Goal: Task Accomplishment & Management: Complete application form

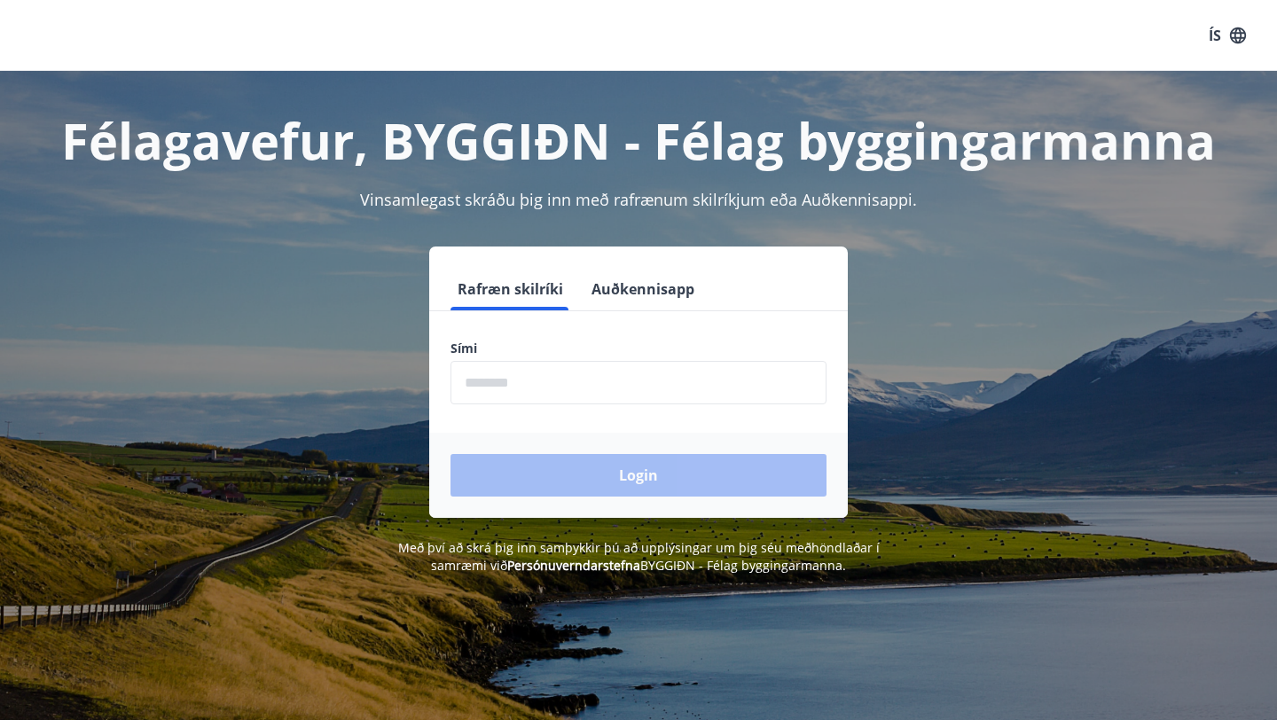
click at [667, 286] on button "Auðkennisapp" at bounding box center [642, 289] width 117 height 43
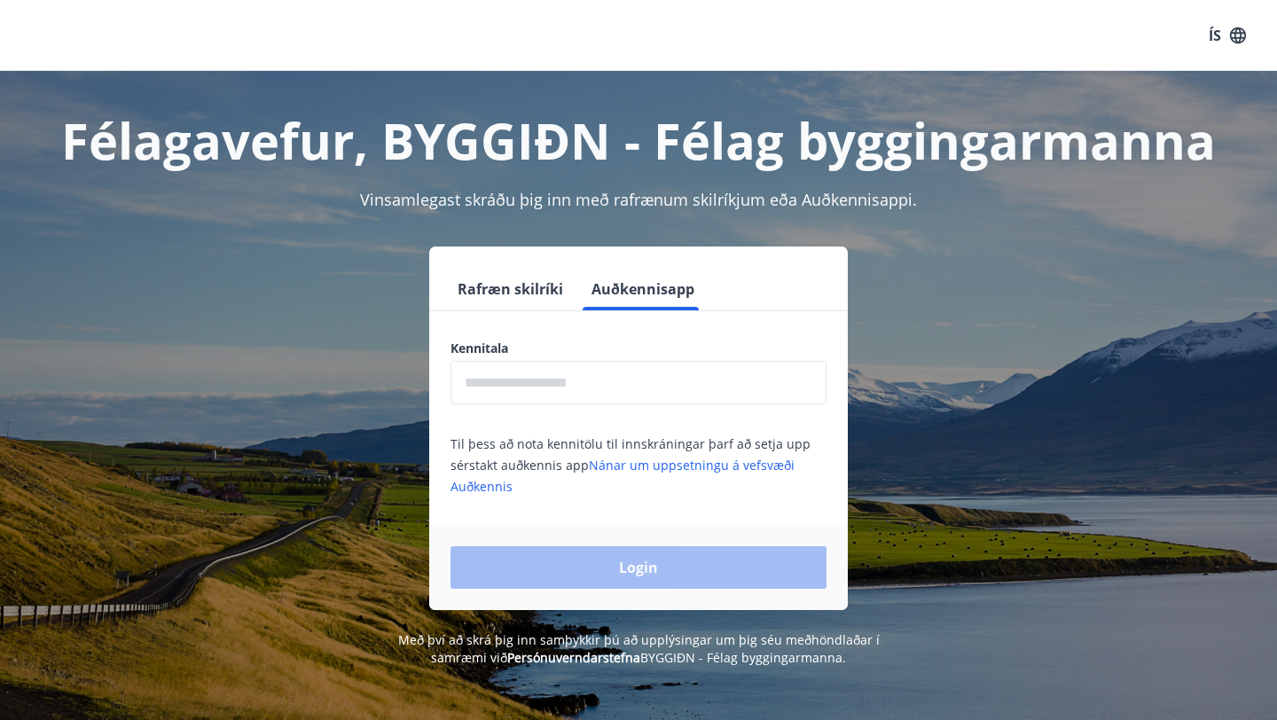
click at [623, 394] on input "text" at bounding box center [639, 382] width 376 height 43
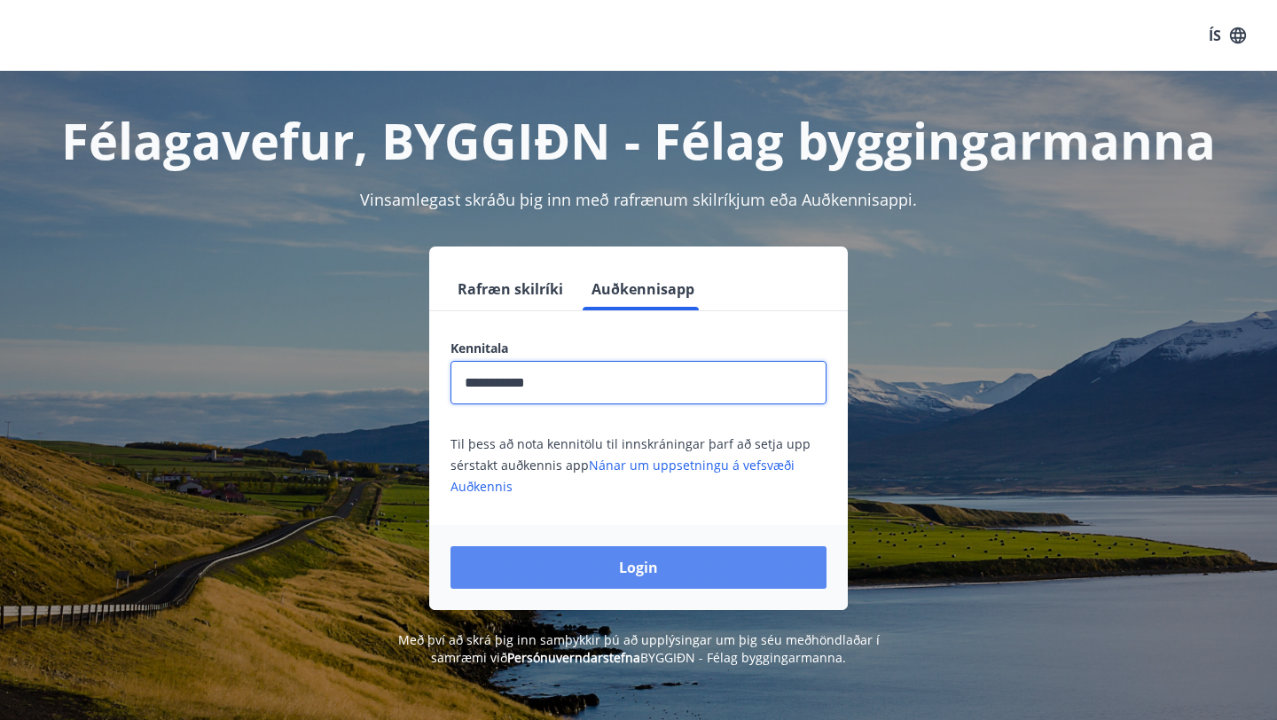
type input "**********"
click at [638, 553] on button "Login" at bounding box center [639, 567] width 376 height 43
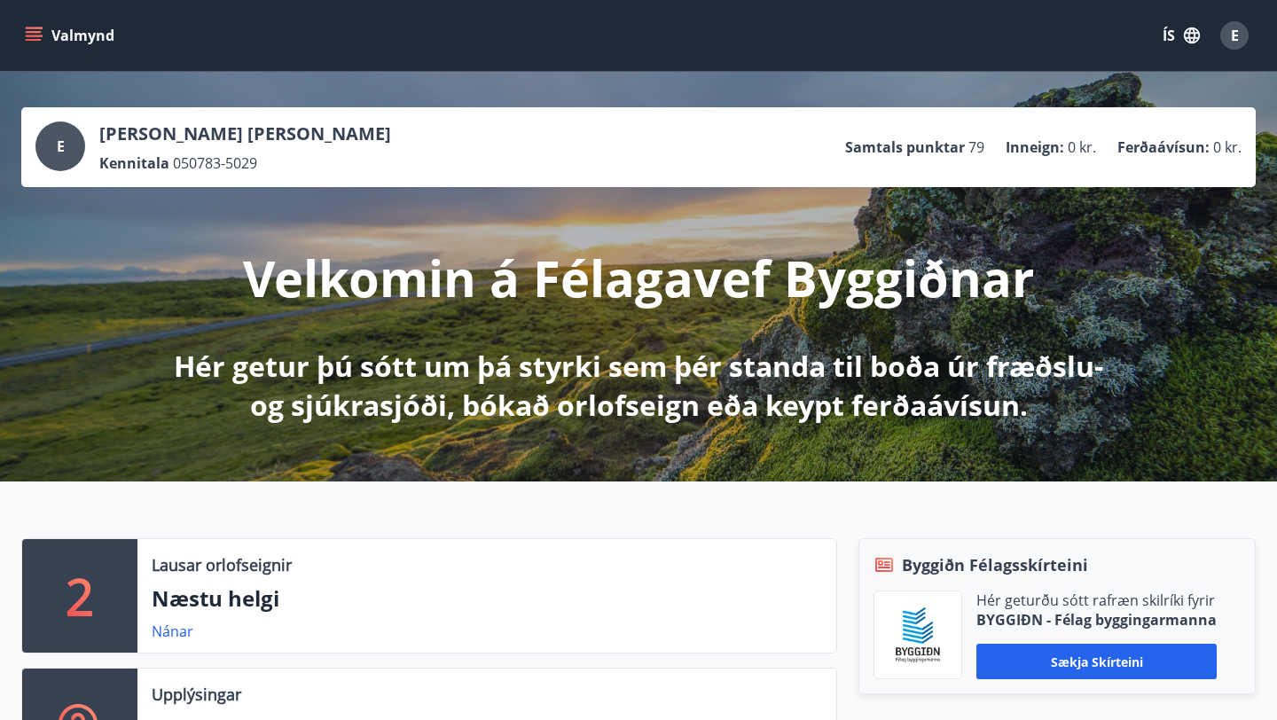
click at [63, 134] on div "E" at bounding box center [60, 147] width 50 height 50
click at [46, 39] on button "Valmynd" at bounding box center [71, 36] width 100 height 32
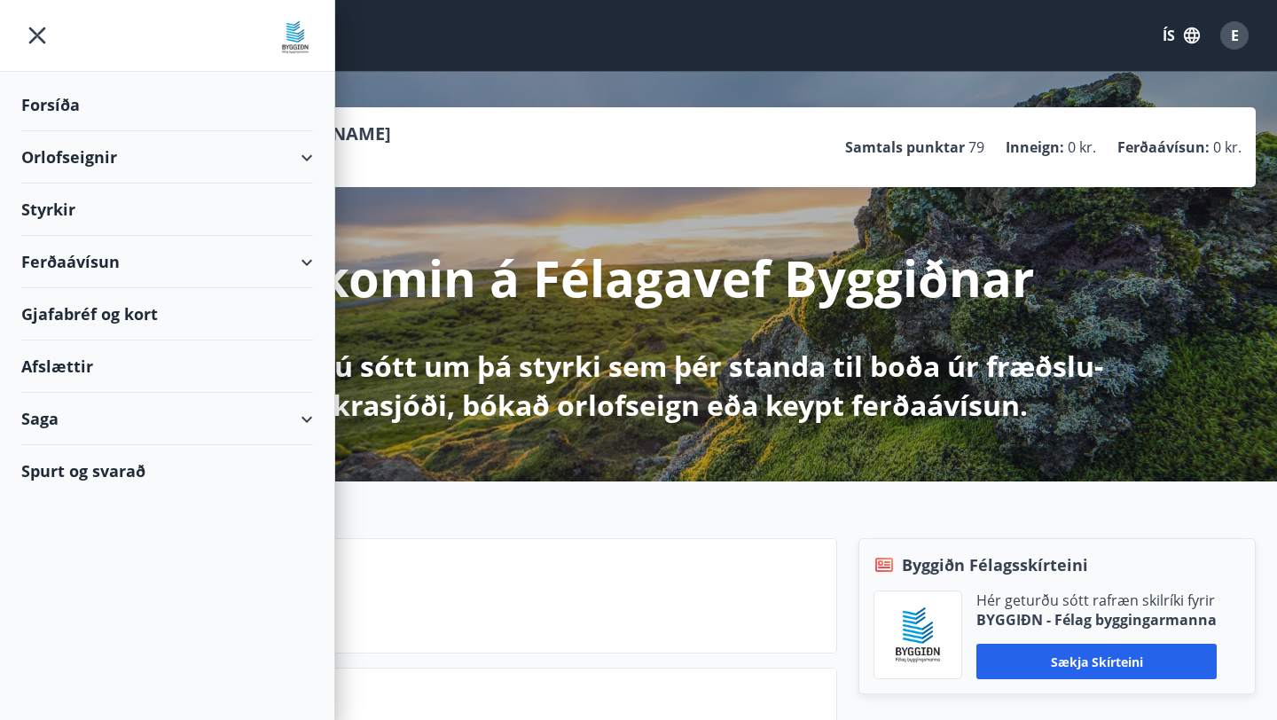
click at [72, 131] on div "Styrkir" at bounding box center [167, 105] width 292 height 52
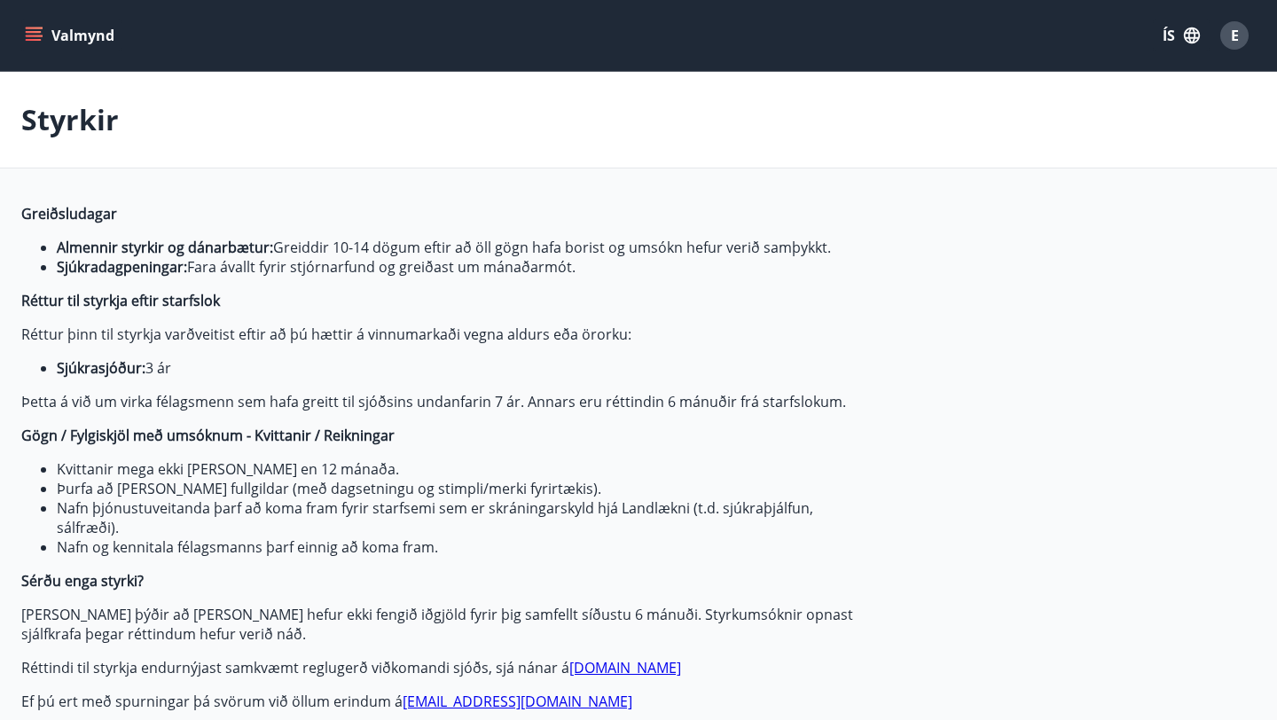
type input "***"
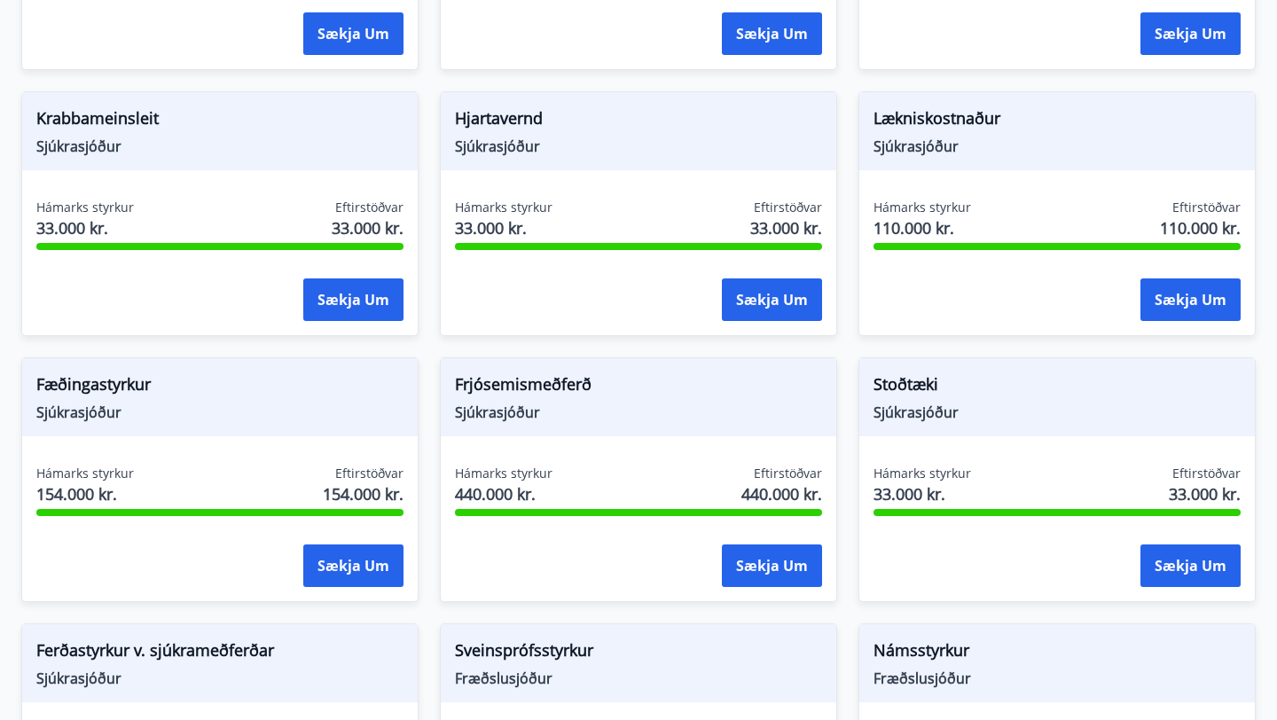
scroll to position [1345, 0]
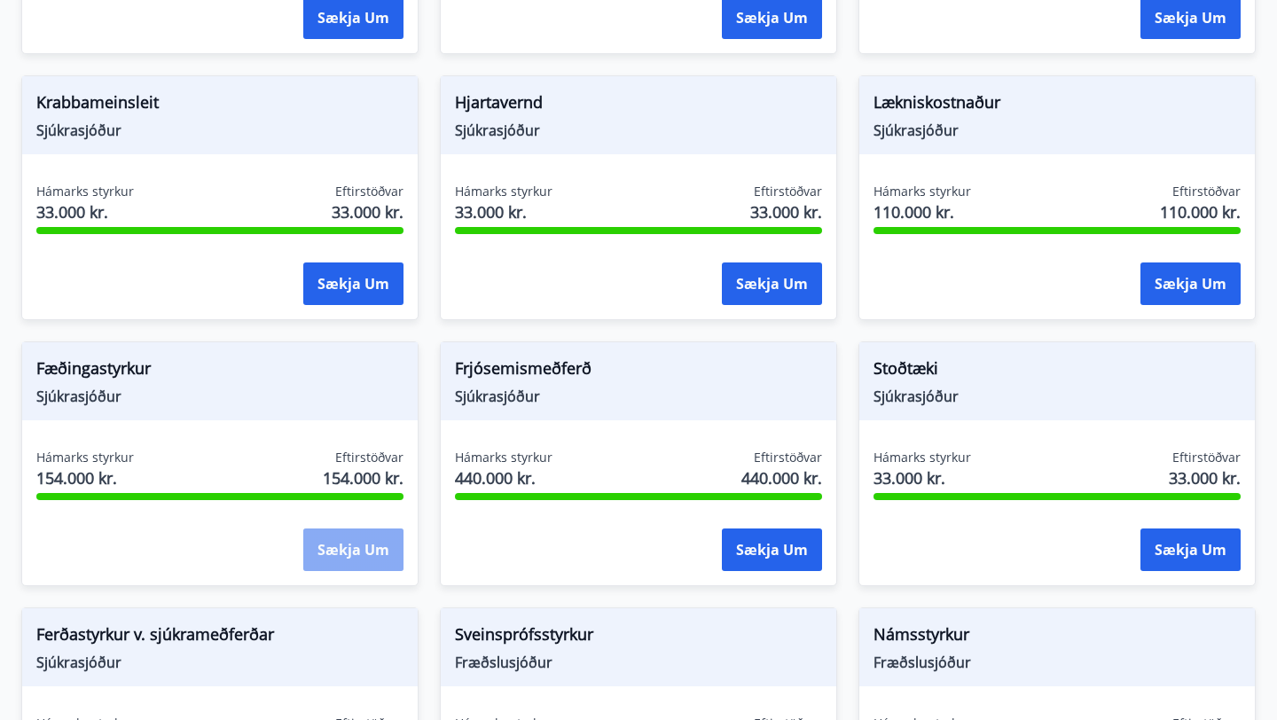
click at [348, 553] on button "Sækja um" at bounding box center [353, 550] width 100 height 43
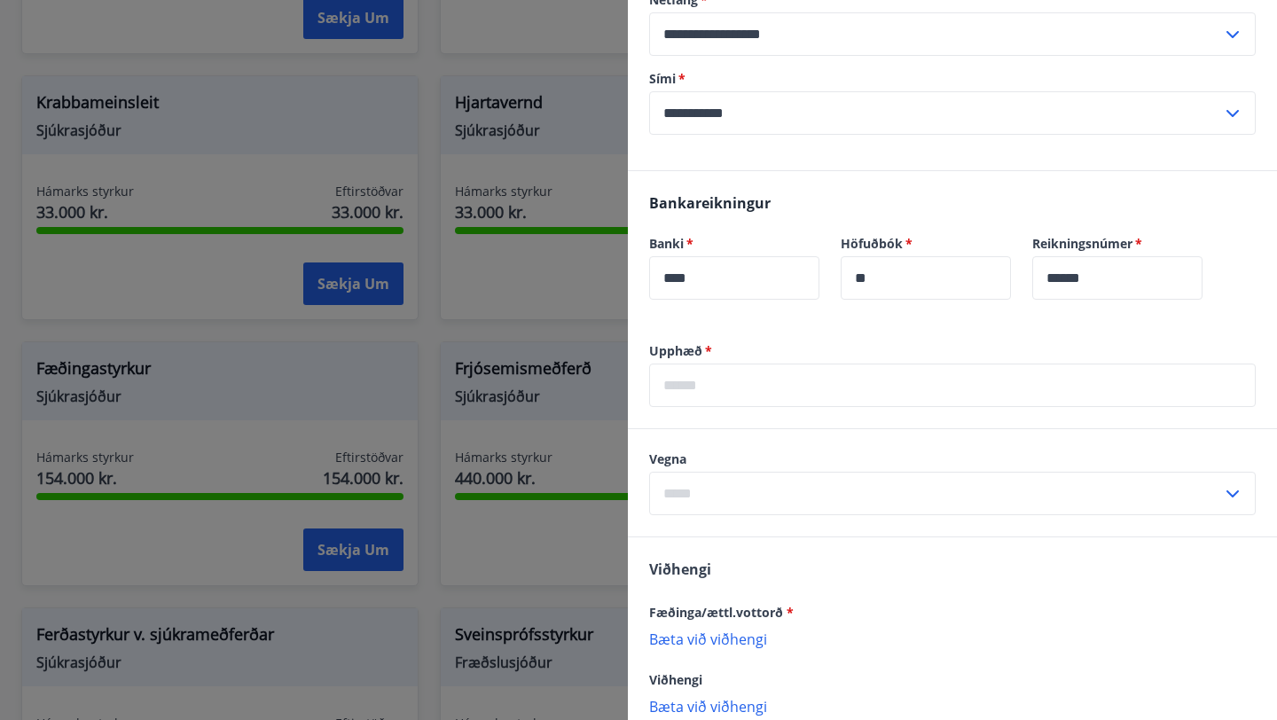
scroll to position [528, 0]
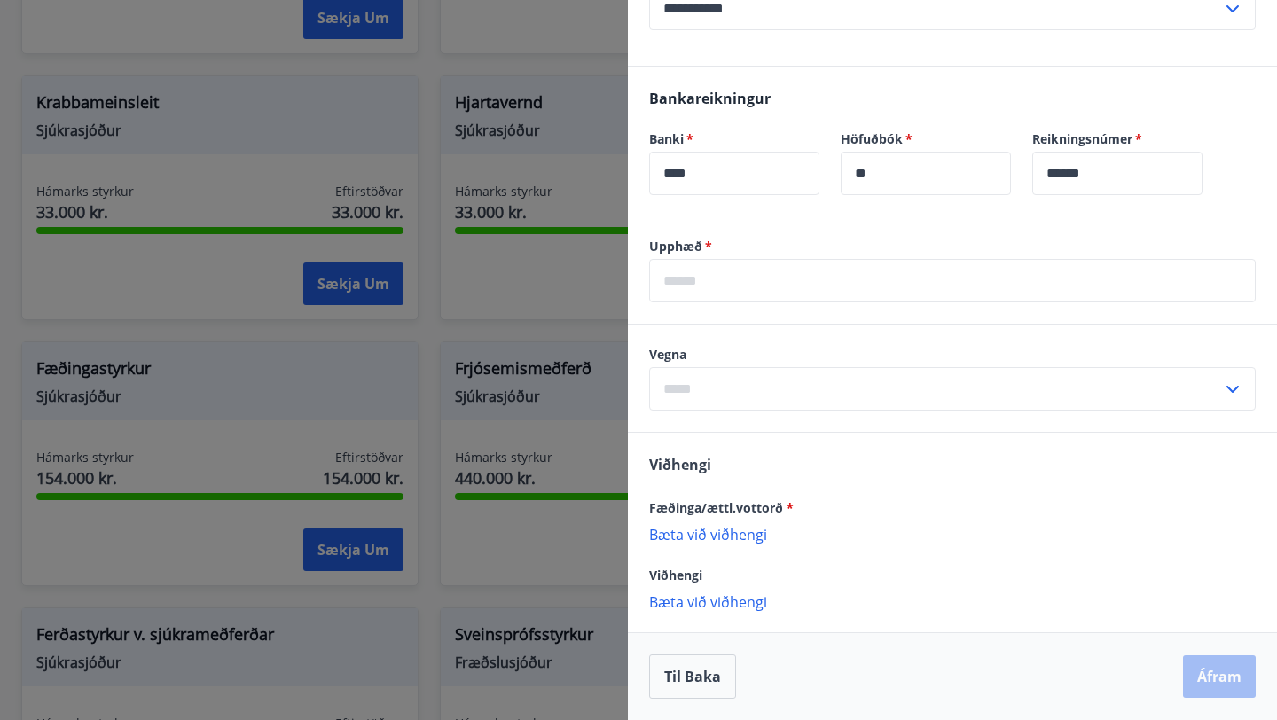
click at [740, 532] on p "Bæta við viðhengi" at bounding box center [952, 534] width 607 height 18
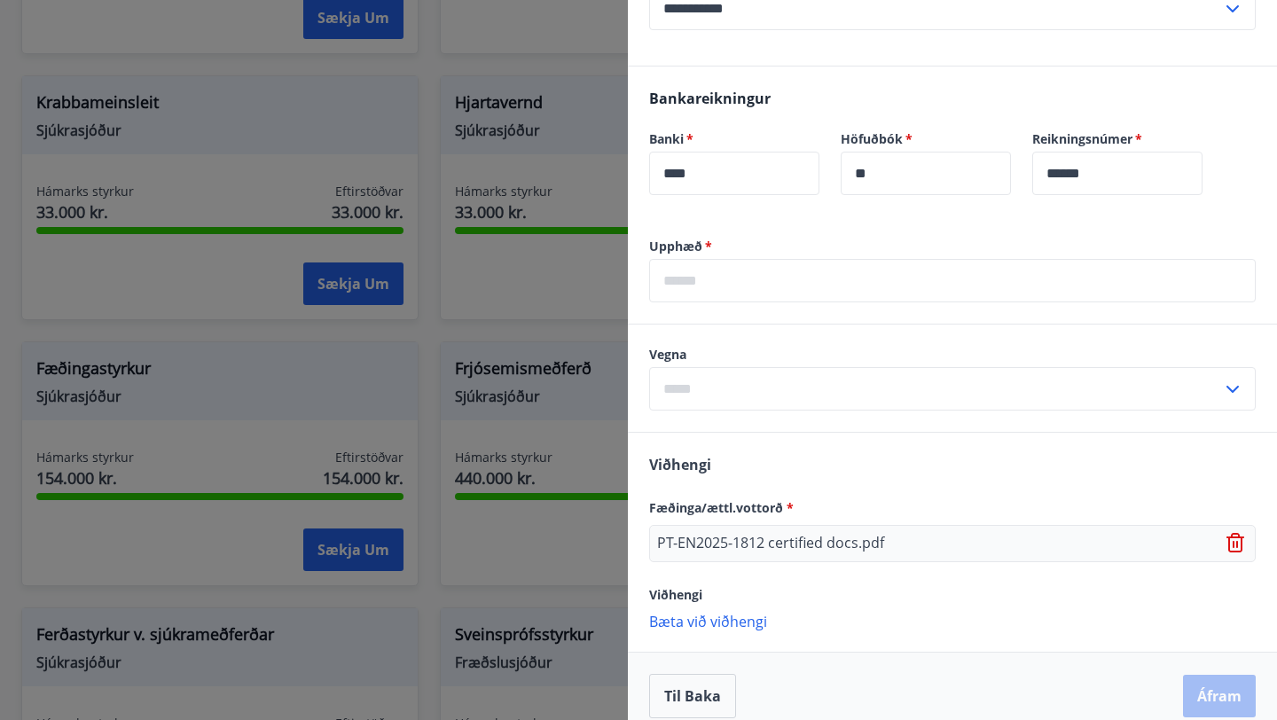
scroll to position [547, 0]
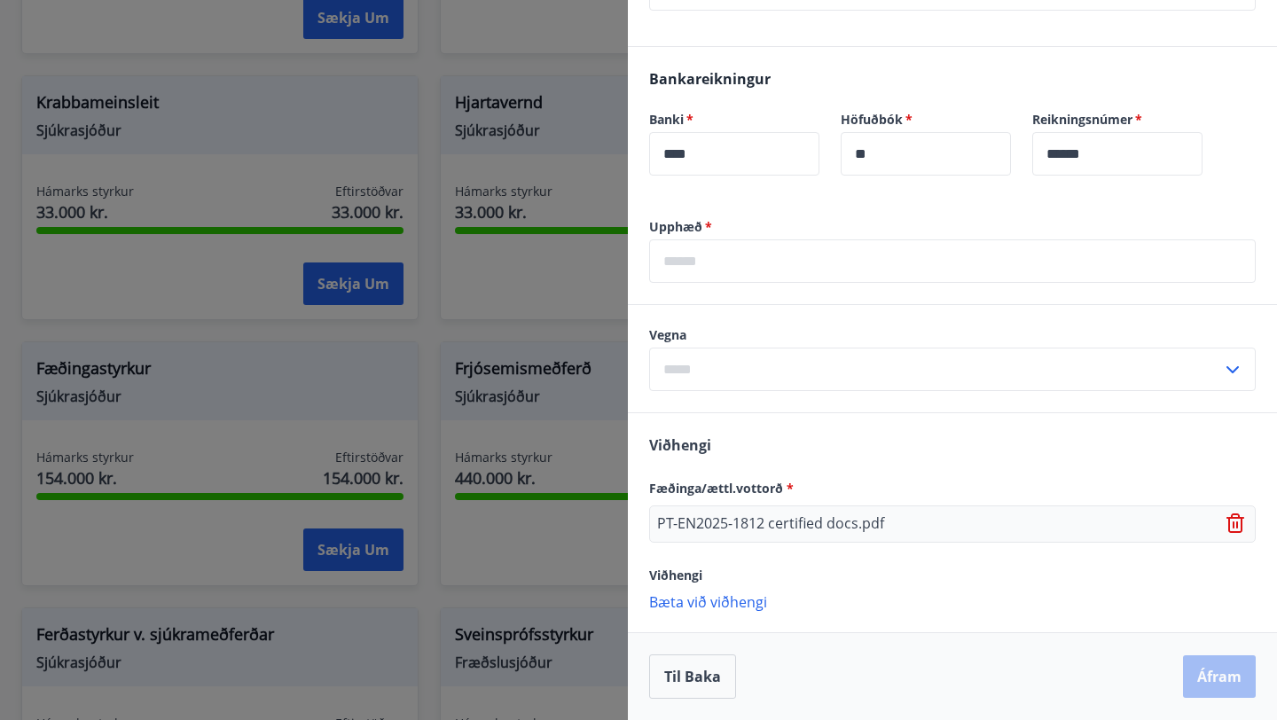
click at [752, 602] on p "Bæta við viðhengi" at bounding box center [952, 601] width 607 height 18
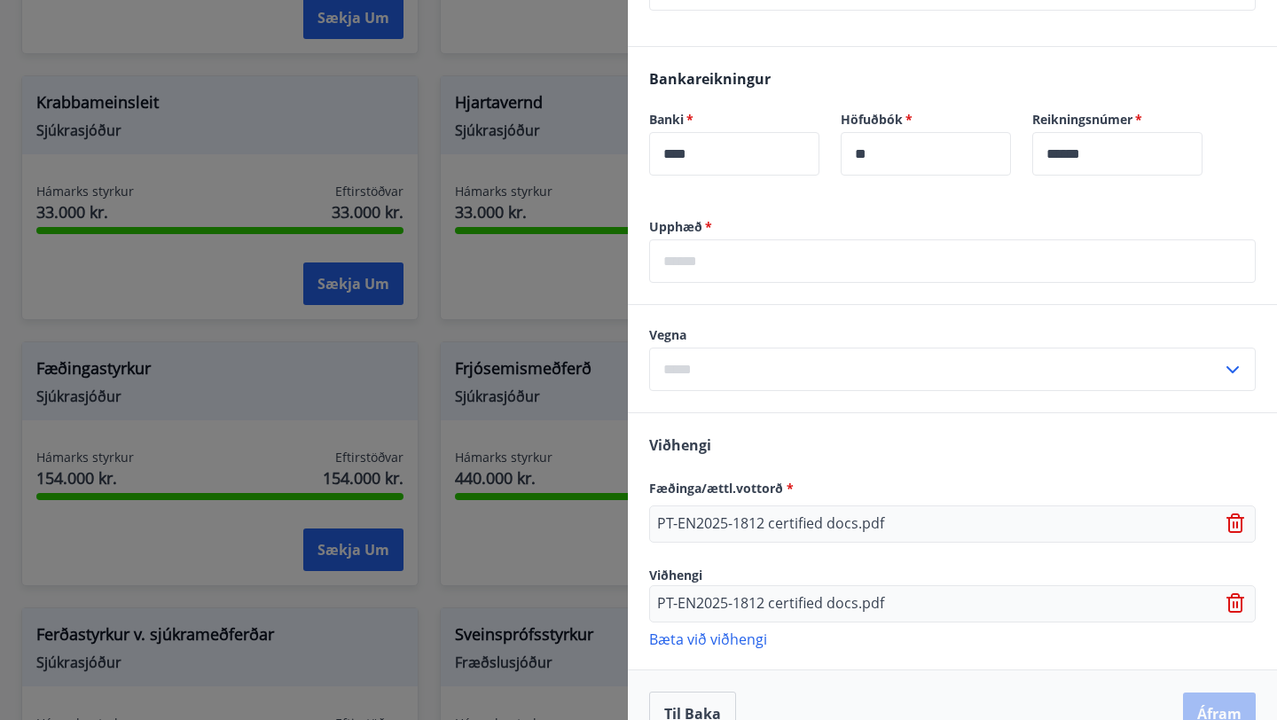
scroll to position [584, 0]
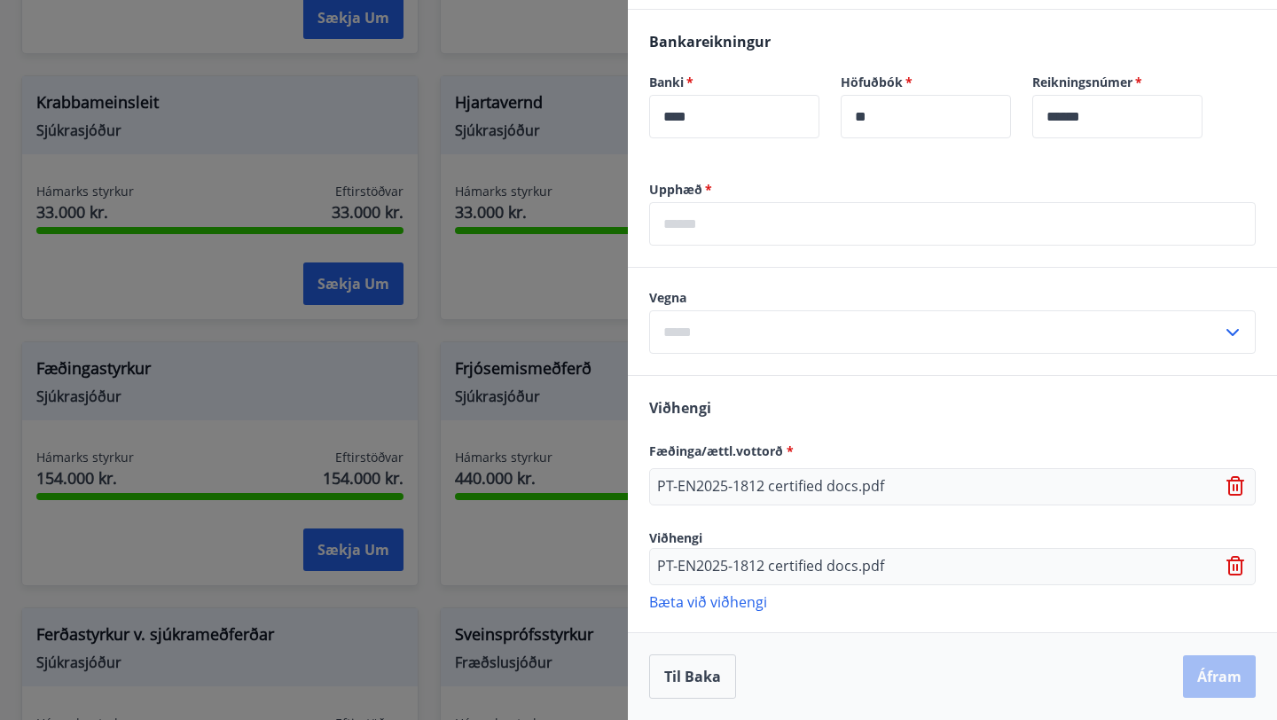
click at [865, 562] on p "PT-EN2025-1812 certified docs.pdf" at bounding box center [770, 566] width 227 height 21
click at [1232, 568] on icon at bounding box center [1237, 566] width 21 height 21
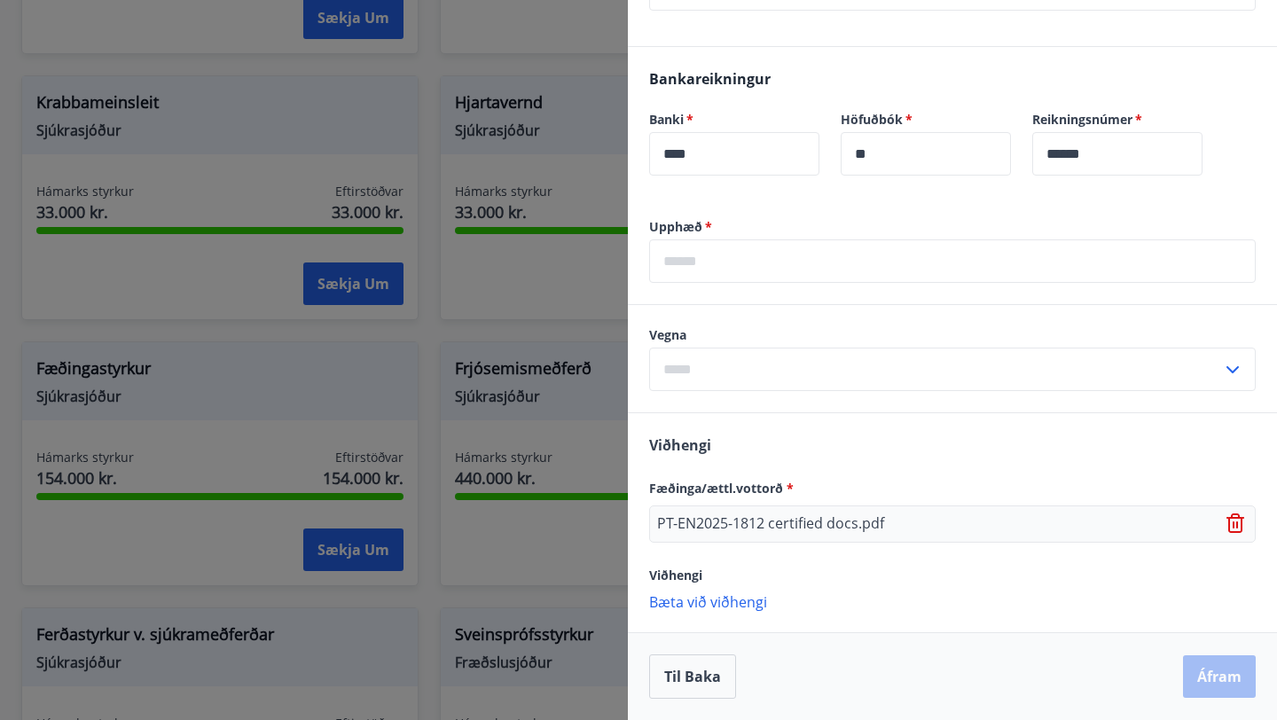
scroll to position [547, 0]
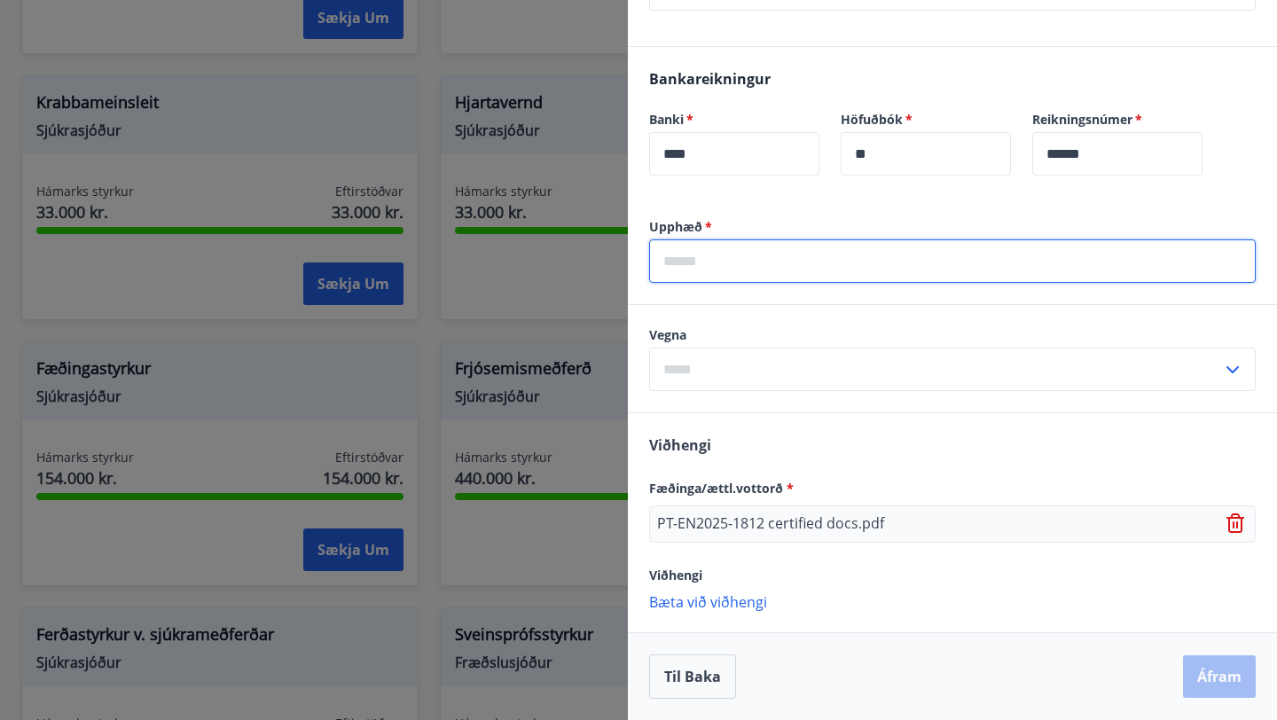
click at [841, 279] on input "text" at bounding box center [952, 260] width 607 height 43
type input "******"
click at [782, 375] on input "text" at bounding box center [935, 369] width 573 height 43
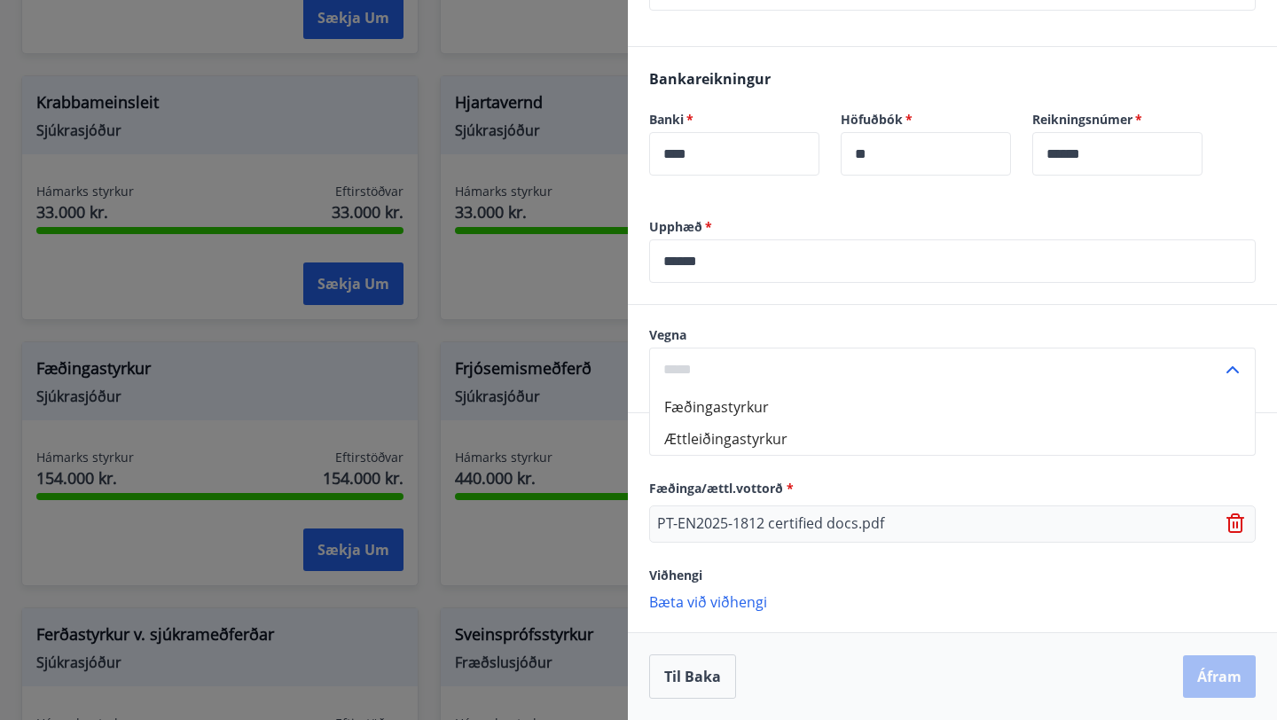
click at [769, 410] on li "Fæðingastyrkur" at bounding box center [952, 407] width 605 height 32
type input "**********"
click at [1213, 676] on button "Áfram" at bounding box center [1219, 676] width 73 height 43
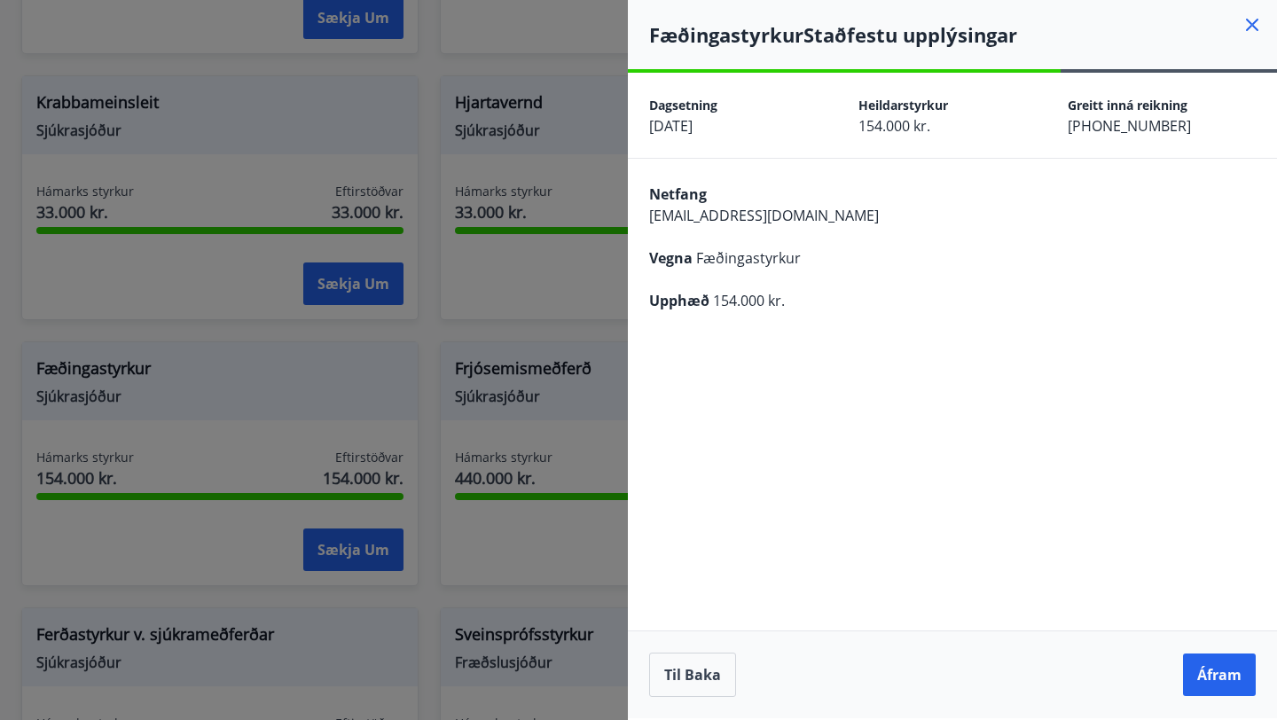
scroll to position [0, 0]
click at [1213, 676] on button "Áfram" at bounding box center [1219, 675] width 73 height 43
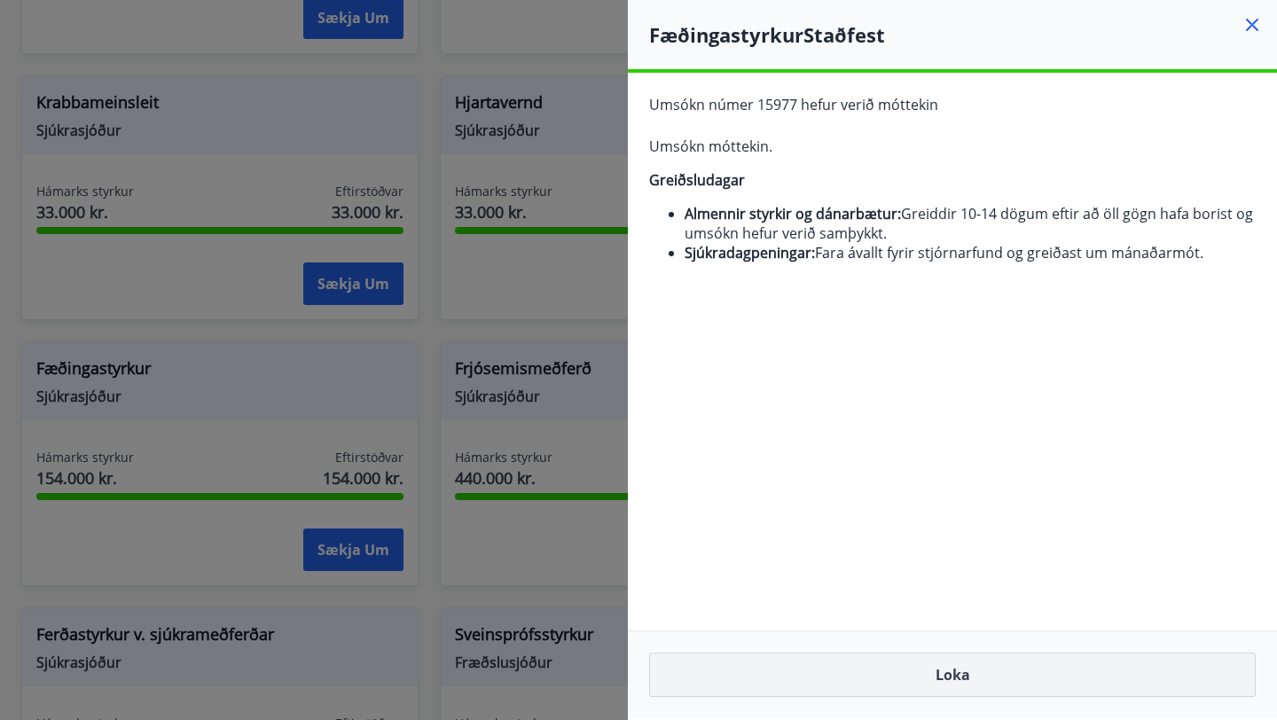
click at [930, 664] on button "Loka" at bounding box center [952, 675] width 607 height 44
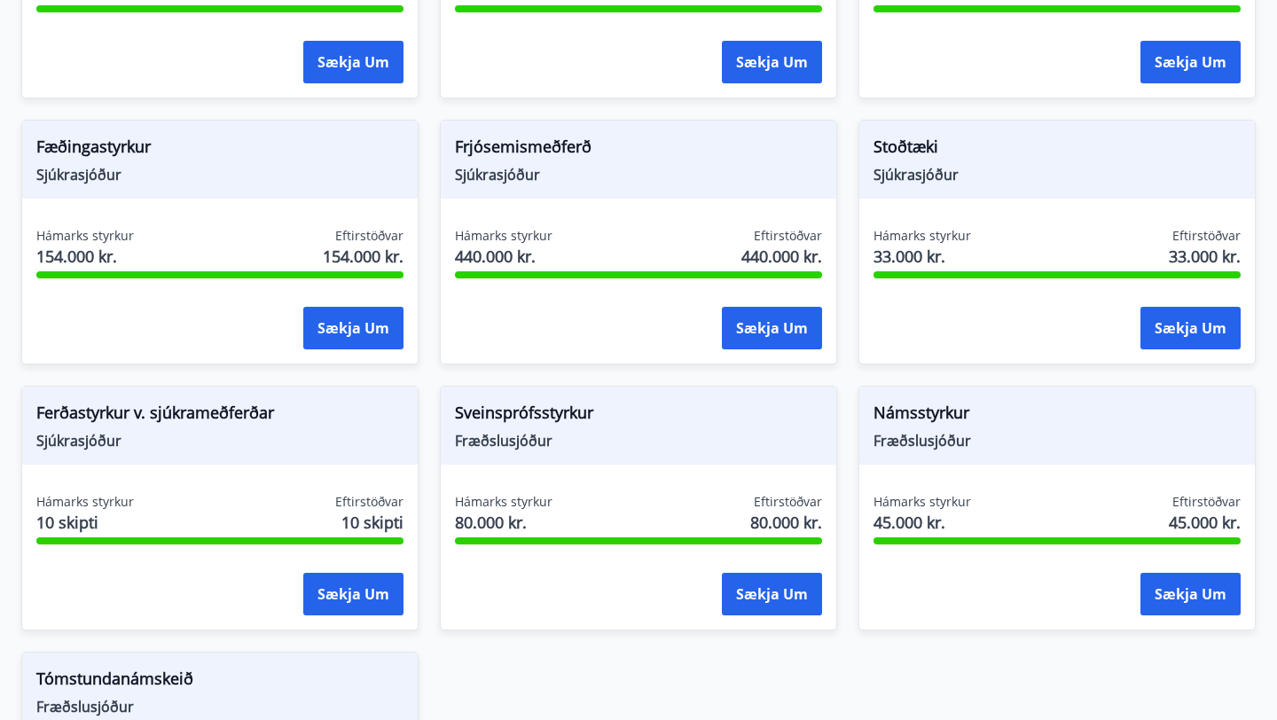
scroll to position [1549, 0]
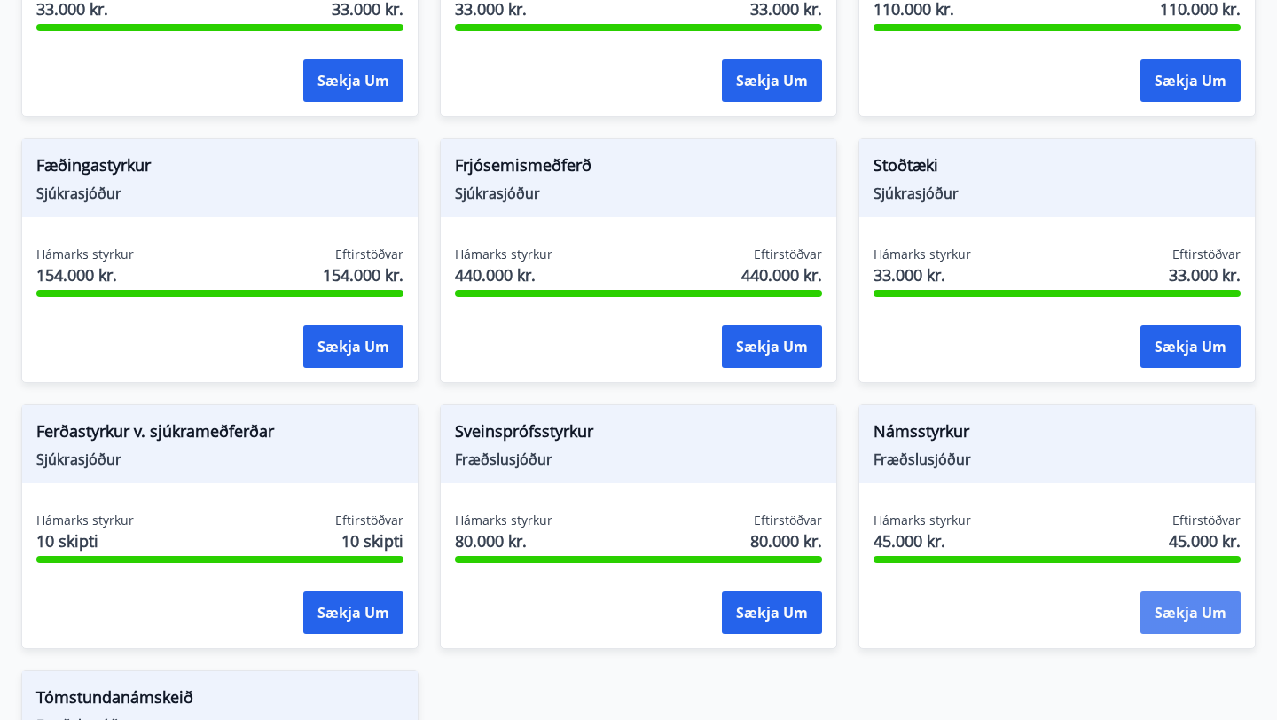
click at [1176, 604] on button "Sækja um" at bounding box center [1191, 613] width 100 height 43
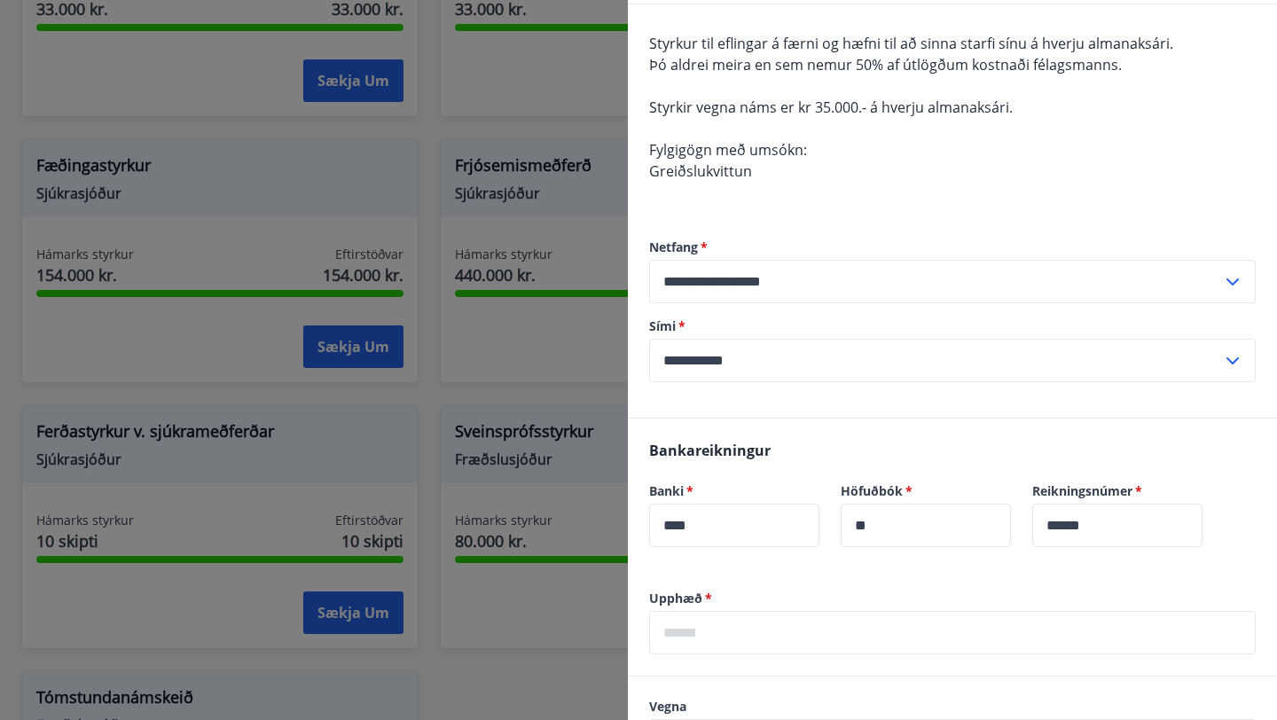
scroll to position [156, 0]
click at [804, 600] on label "Upphæð   *" at bounding box center [952, 597] width 607 height 18
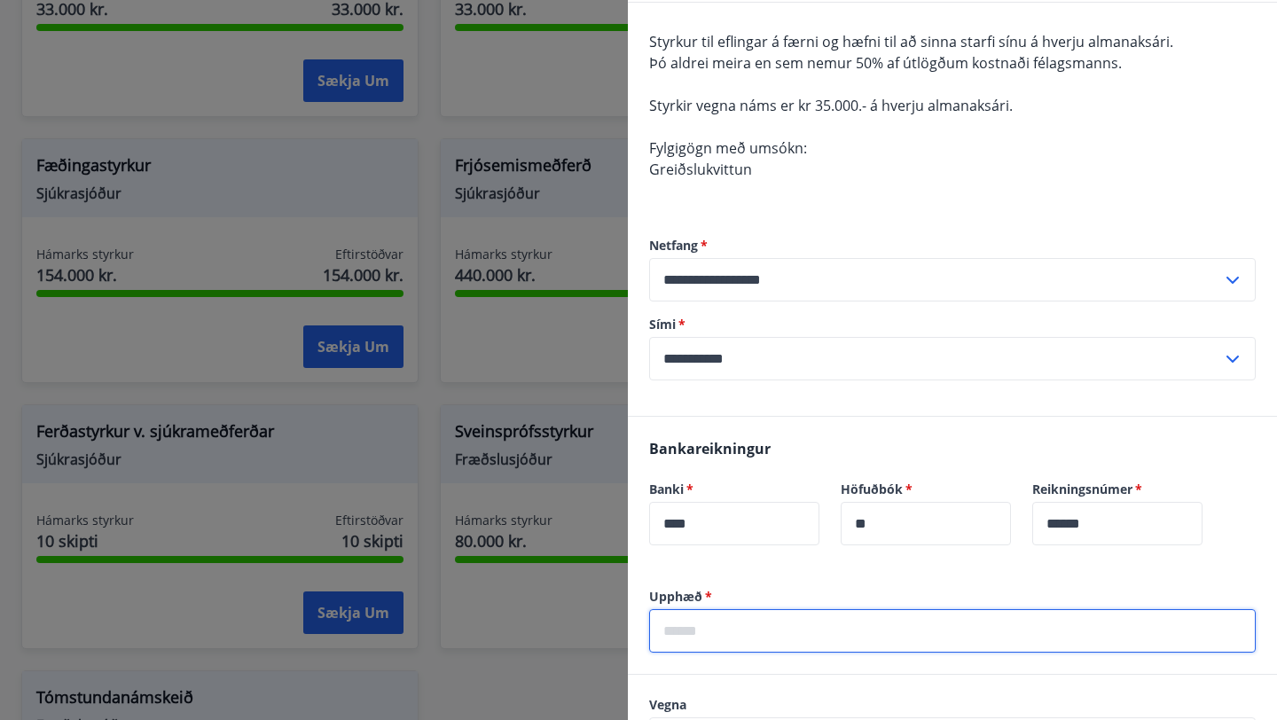
click at [794, 631] on input "text" at bounding box center [952, 630] width 607 height 43
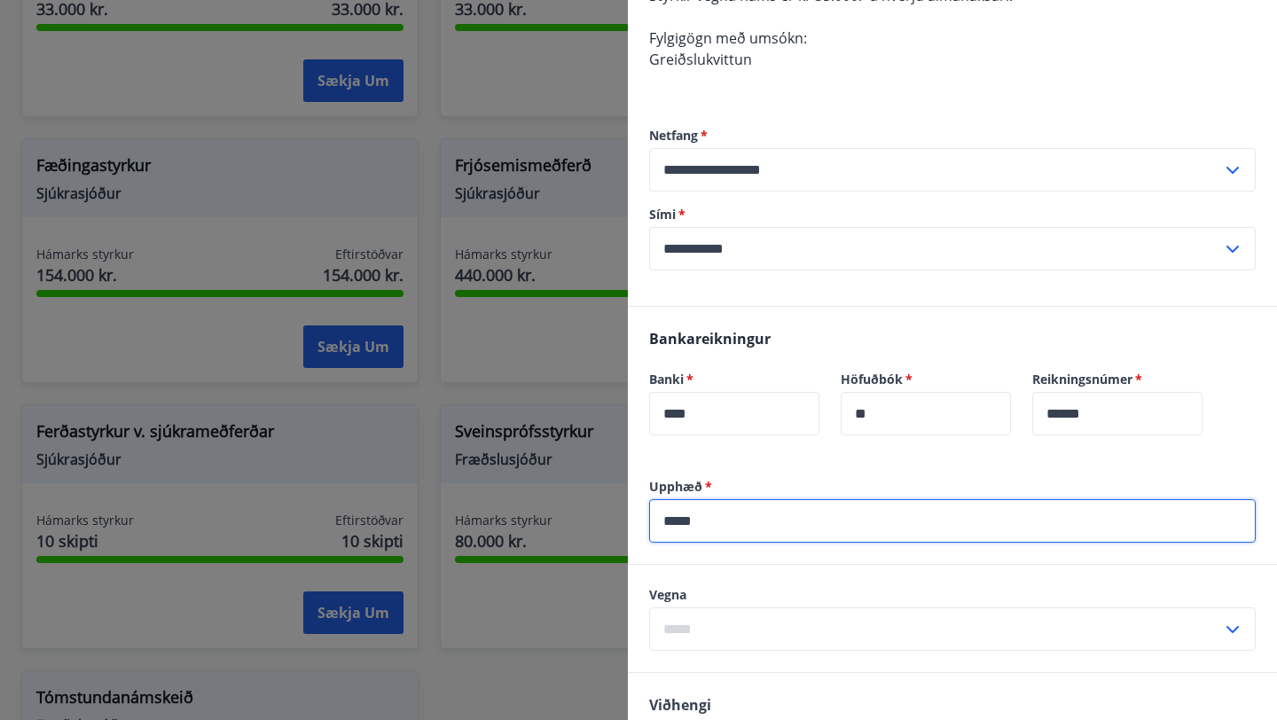
scroll to position [524, 0]
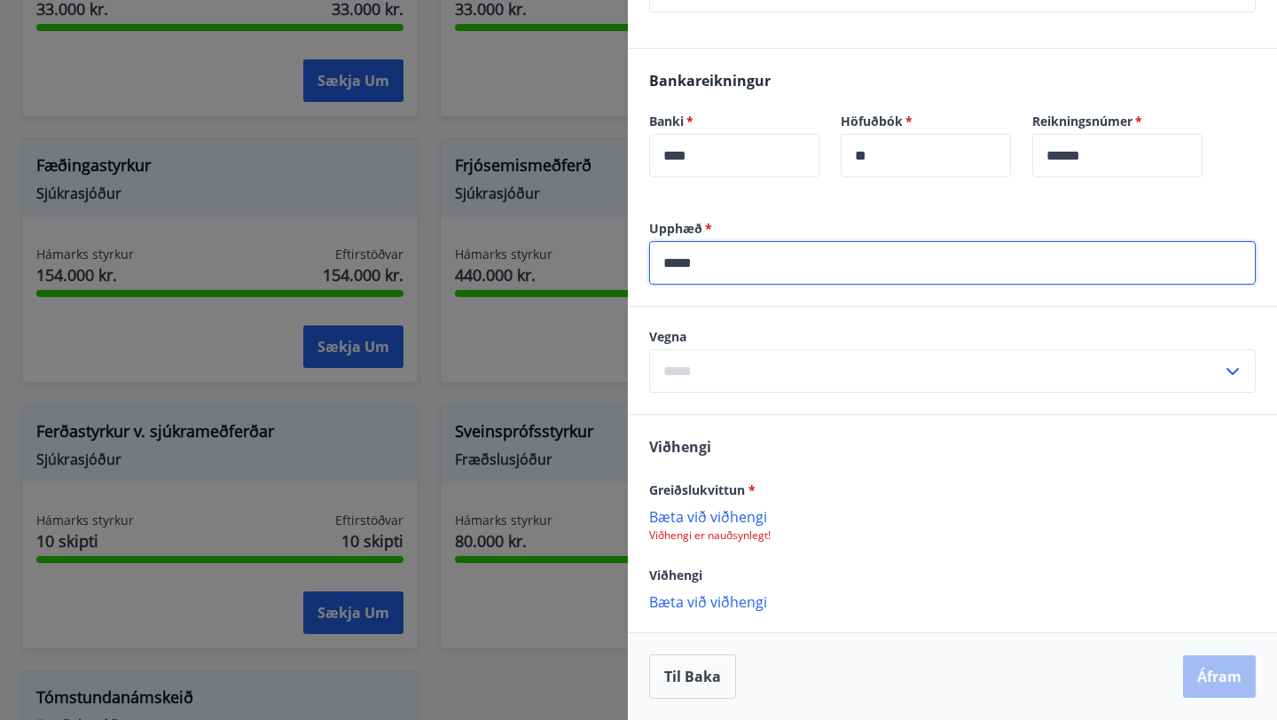
type input "*****"
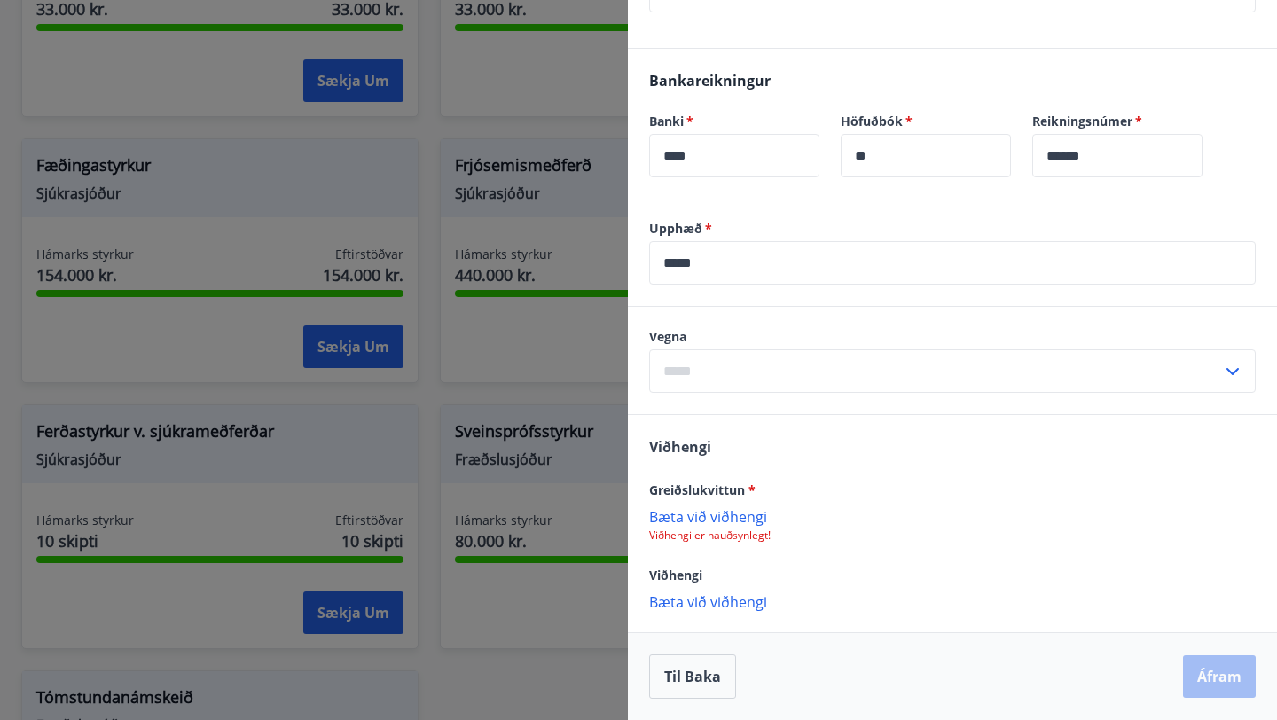
click at [751, 518] on p "Bæta við viðhengi" at bounding box center [952, 516] width 607 height 18
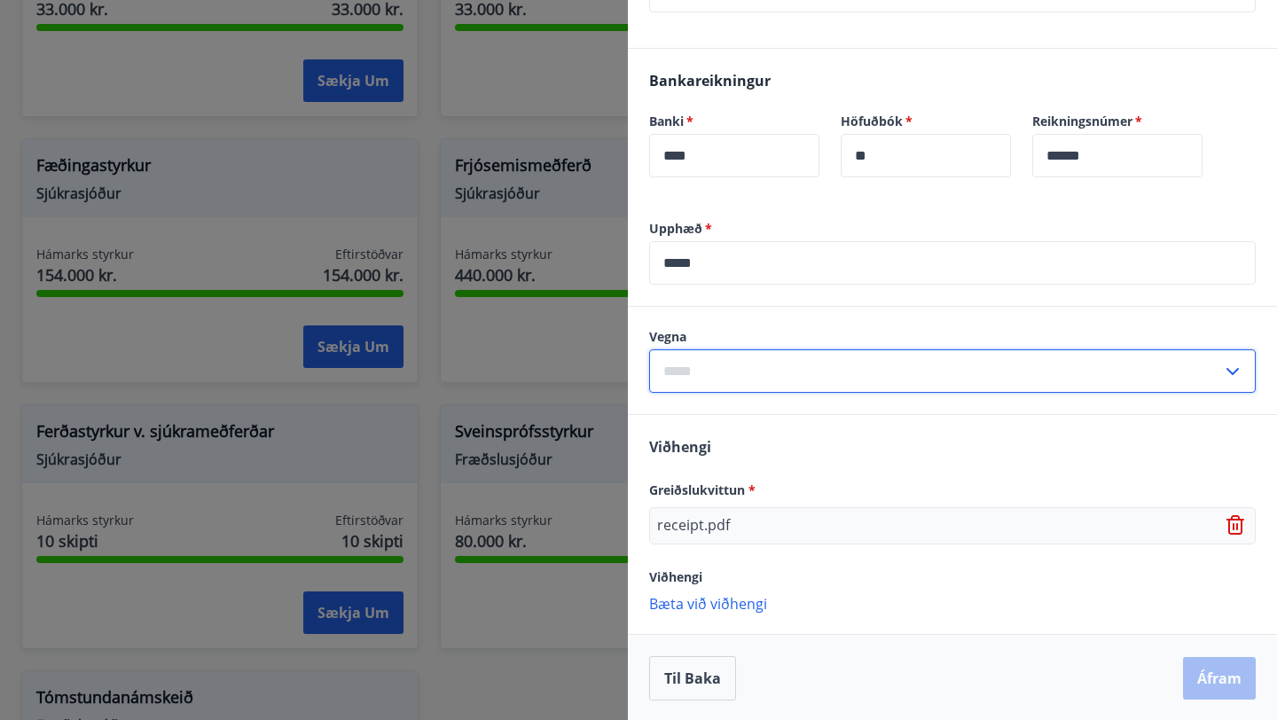
click at [733, 369] on input "text" at bounding box center [935, 370] width 573 height 43
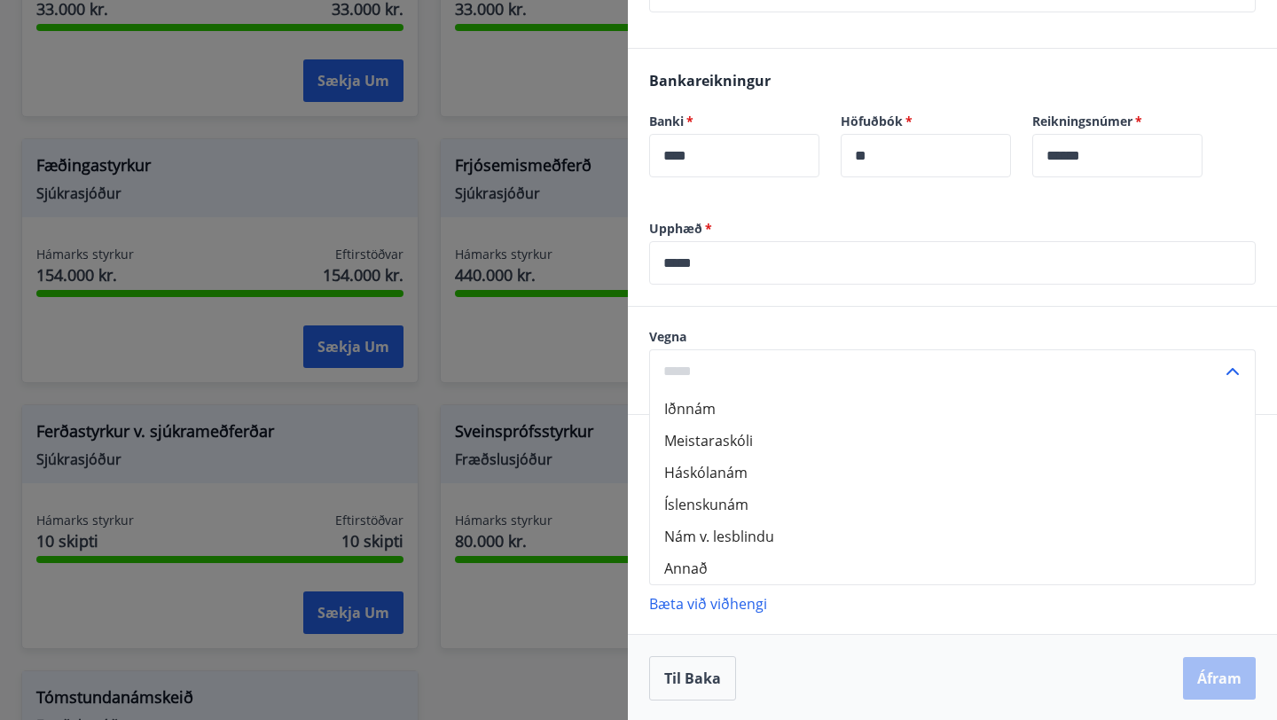
click at [724, 436] on li "Meistaraskóli" at bounding box center [952, 441] width 605 height 32
type input "**********"
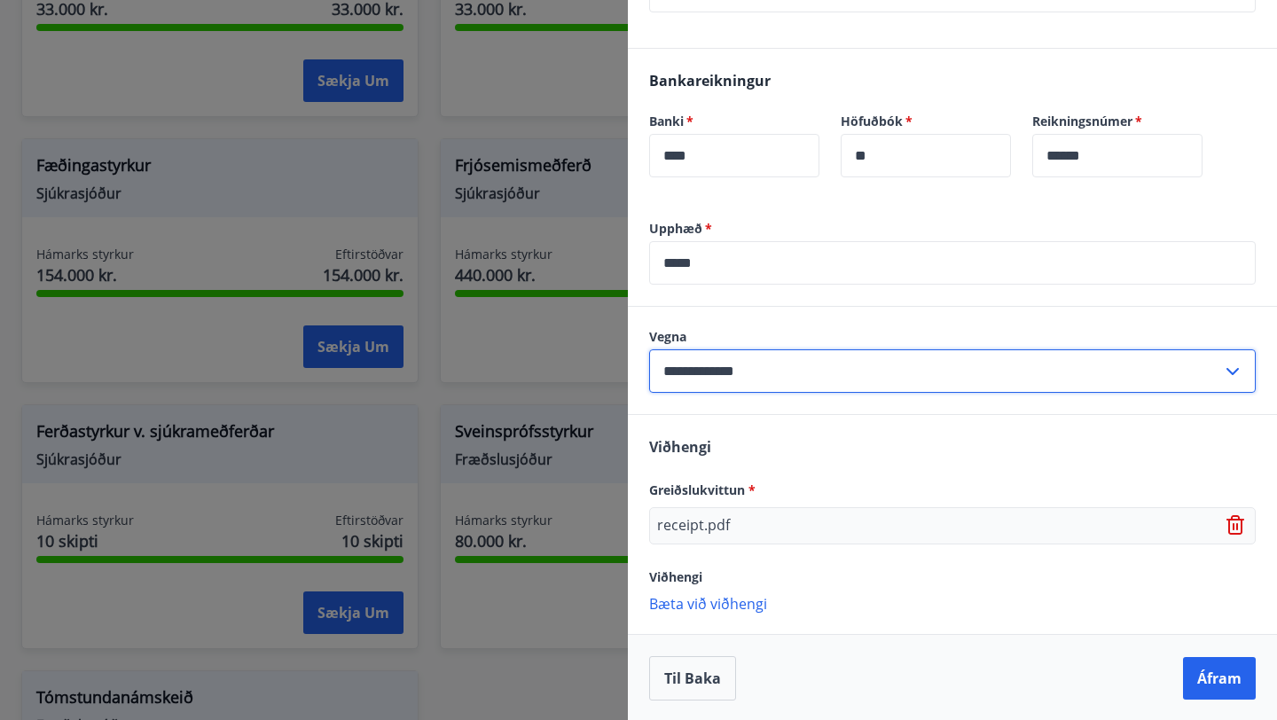
click at [985, 382] on input "**********" at bounding box center [935, 370] width 573 height 43
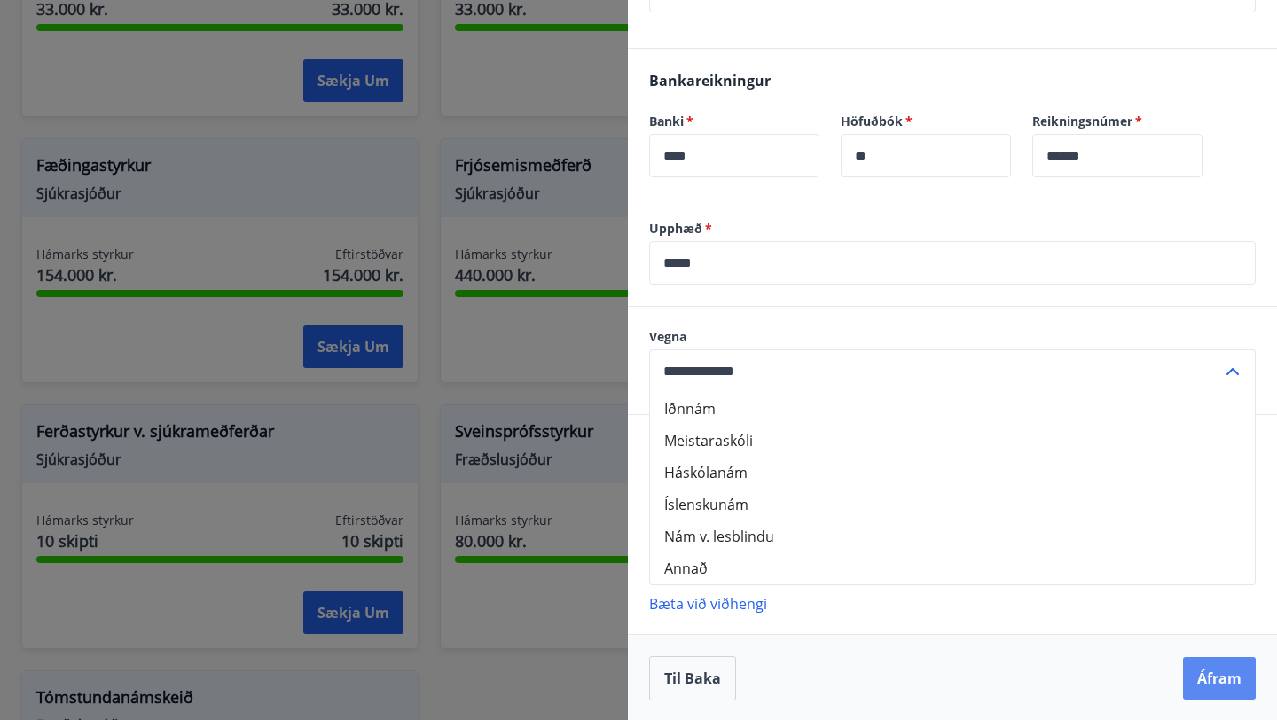
click at [1196, 672] on button "Áfram" at bounding box center [1219, 678] width 73 height 43
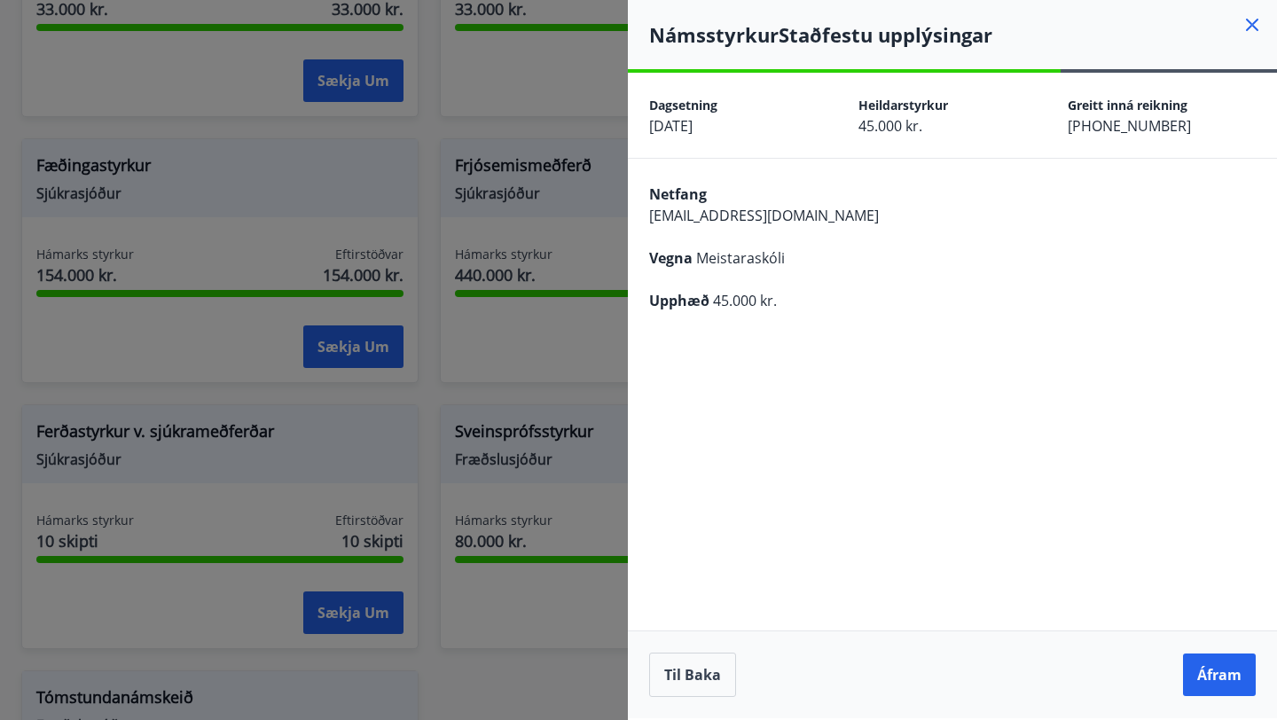
scroll to position [0, 0]
click at [1211, 668] on button "Áfram" at bounding box center [1219, 675] width 73 height 43
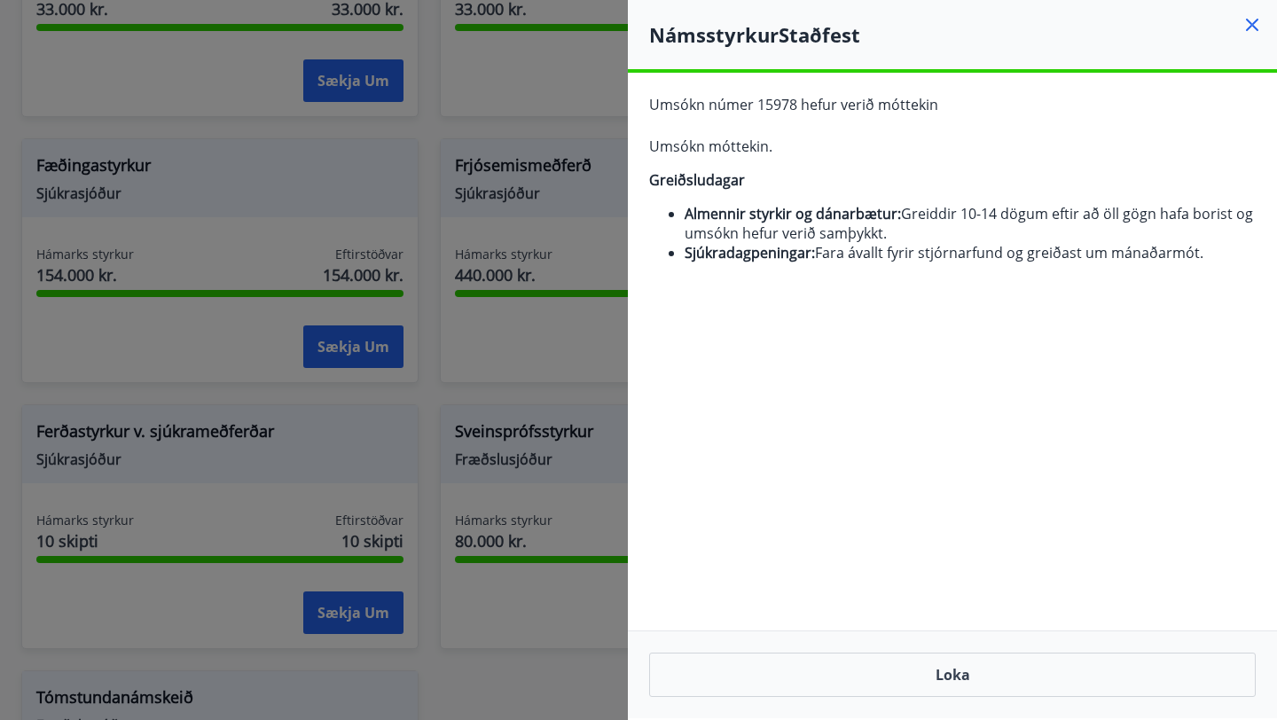
click at [291, 351] on div at bounding box center [638, 360] width 1277 height 720
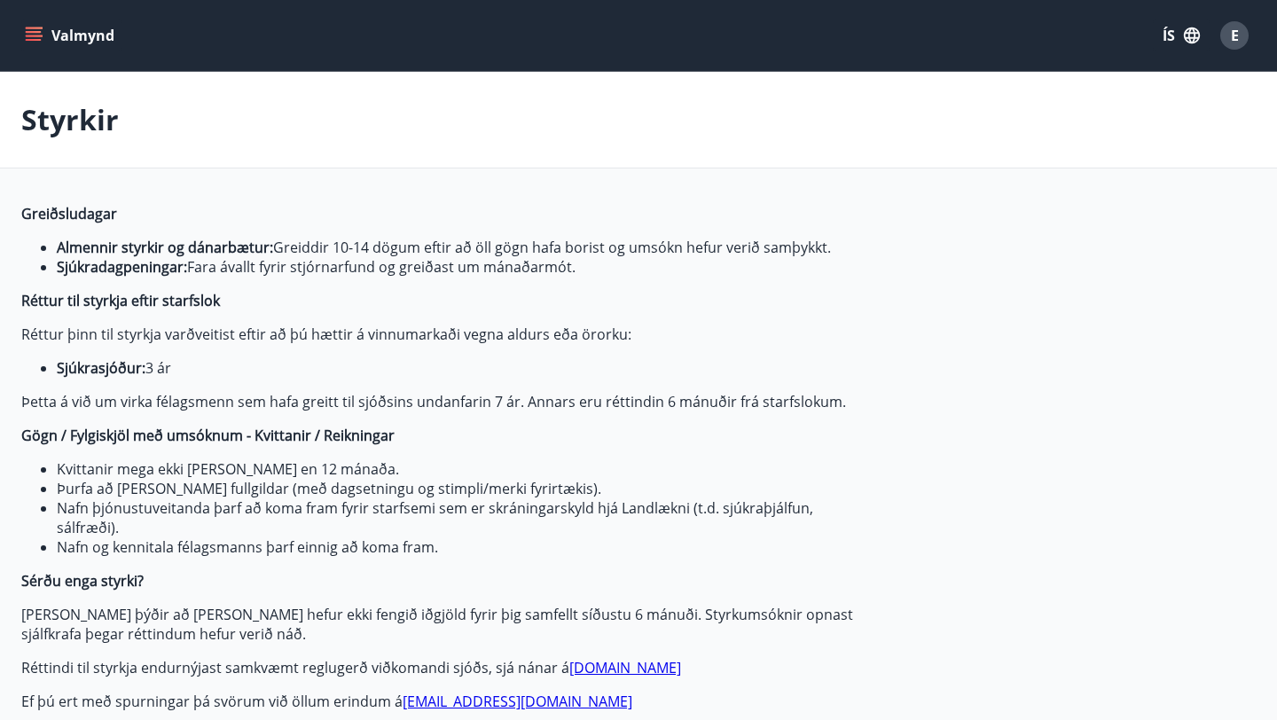
click at [35, 38] on icon "menu" at bounding box center [34, 36] width 18 height 18
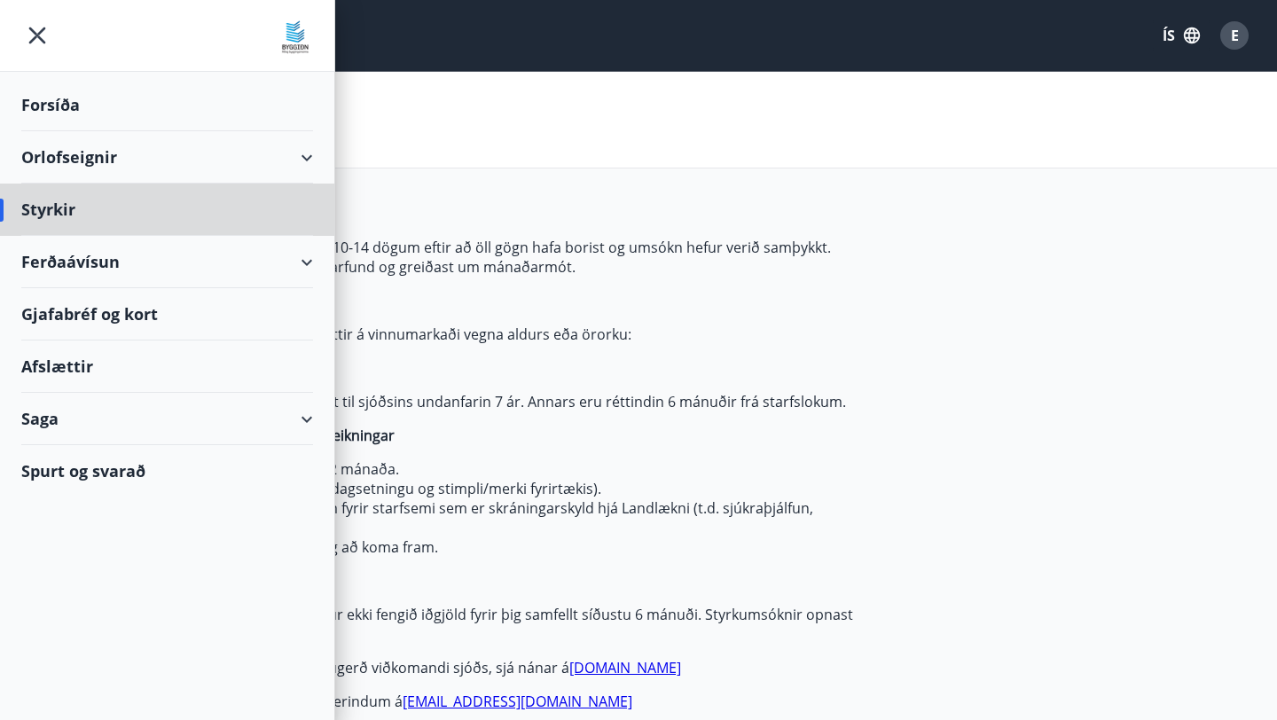
click at [66, 106] on div "Forsíða" at bounding box center [167, 105] width 292 height 52
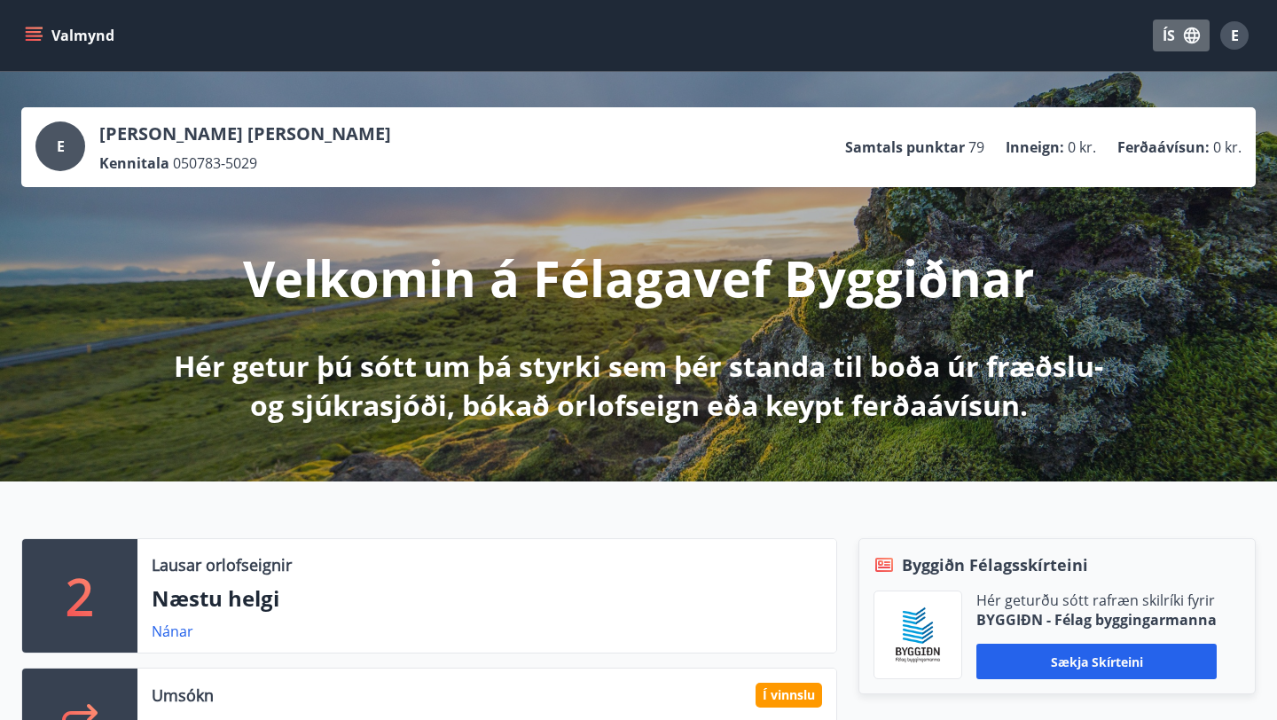
click at [1185, 26] on icon "button" at bounding box center [1192, 36] width 20 height 20
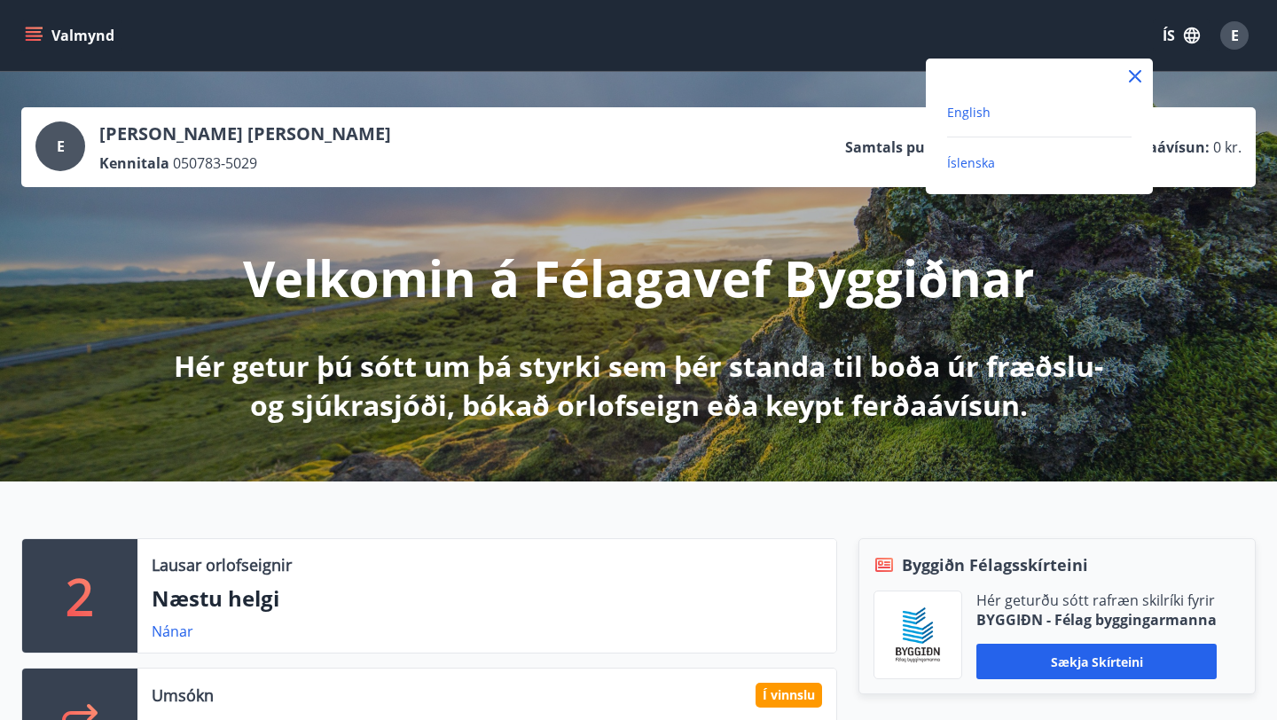
click at [981, 108] on span "English" at bounding box center [968, 112] width 43 height 17
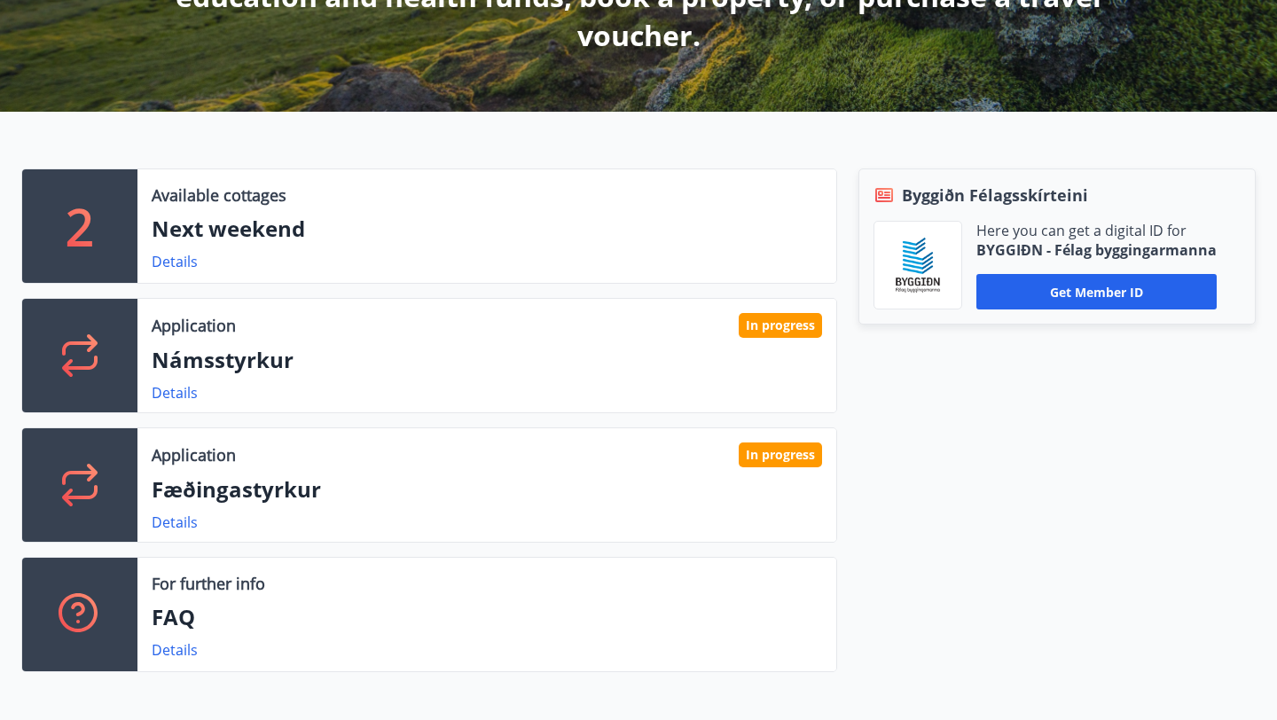
scroll to position [404, 0]
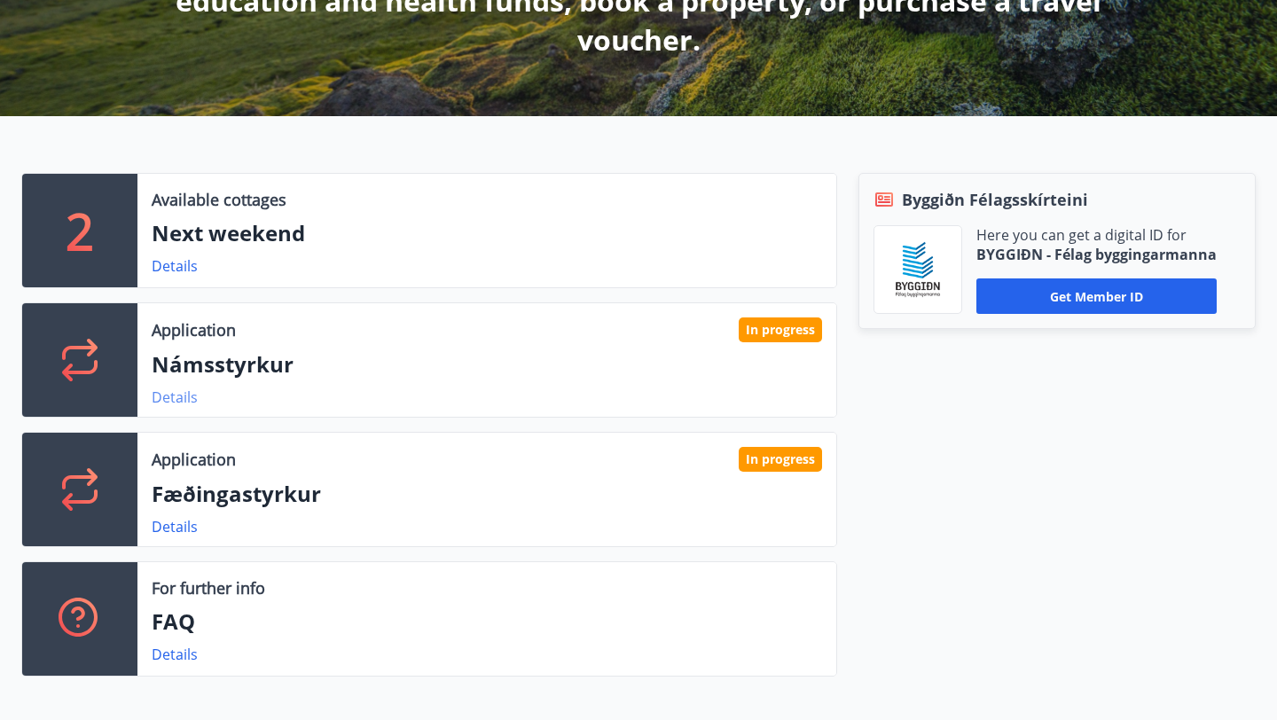
click at [166, 396] on link "Details" at bounding box center [175, 398] width 46 height 20
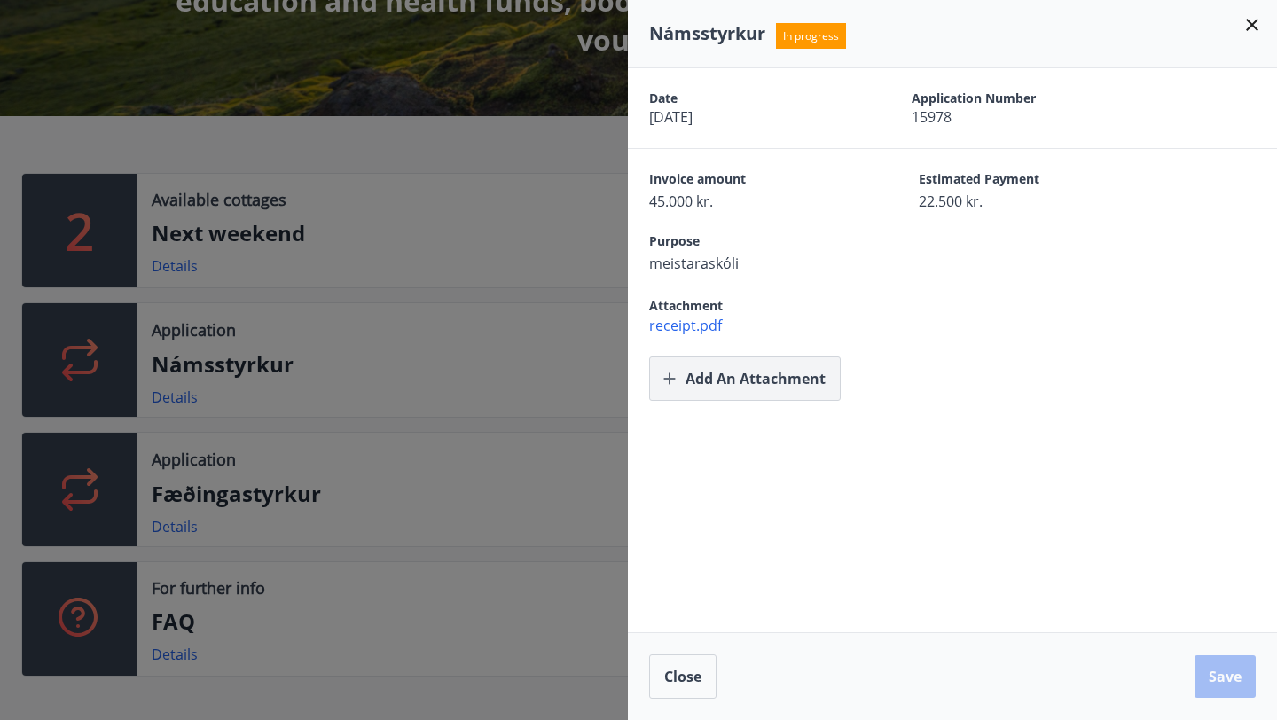
click at [768, 372] on button "Add an attachment" at bounding box center [745, 379] width 192 height 44
click at [1254, 27] on icon at bounding box center [1252, 25] width 12 height 12
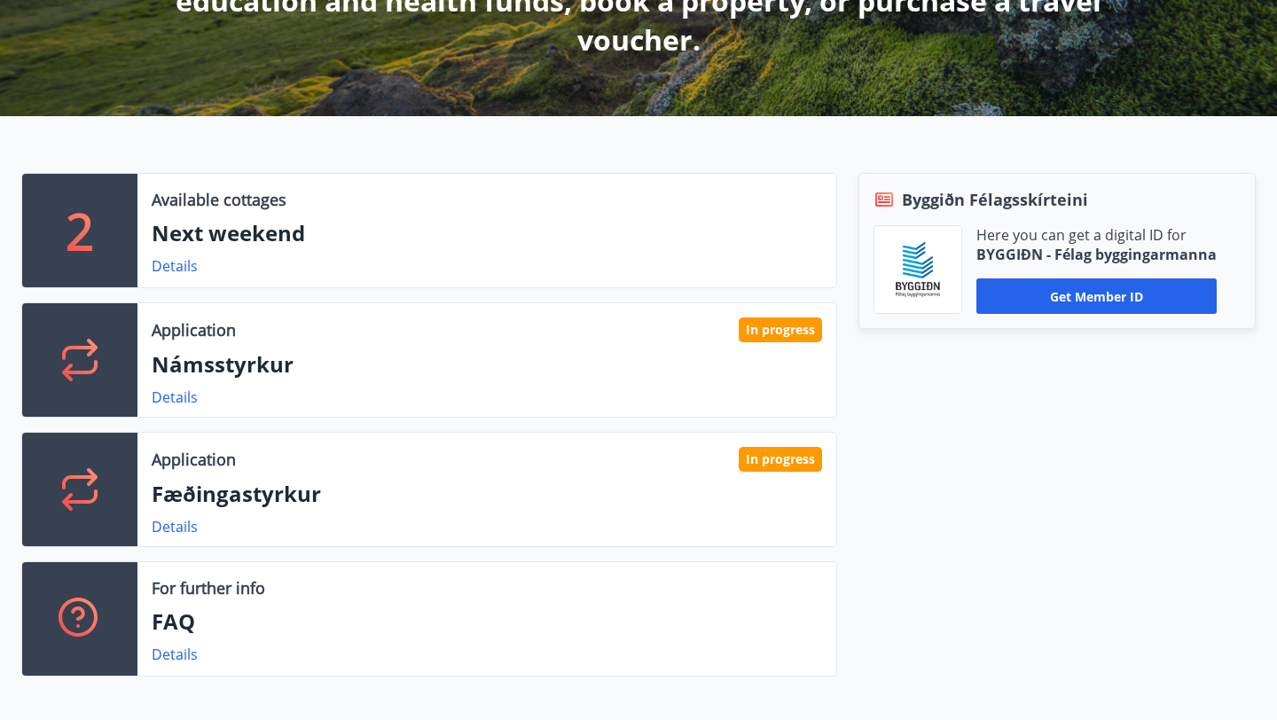
scroll to position [0, 0]
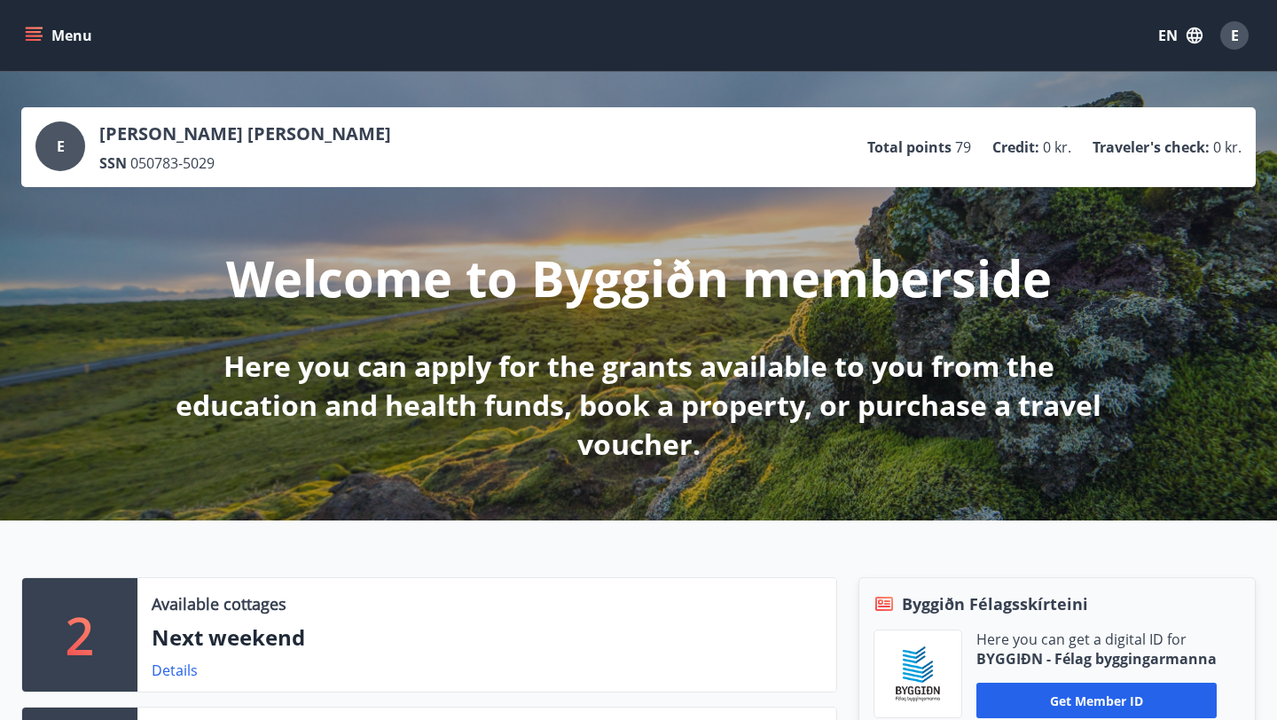
click at [1176, 35] on button "EN" at bounding box center [1180, 36] width 59 height 32
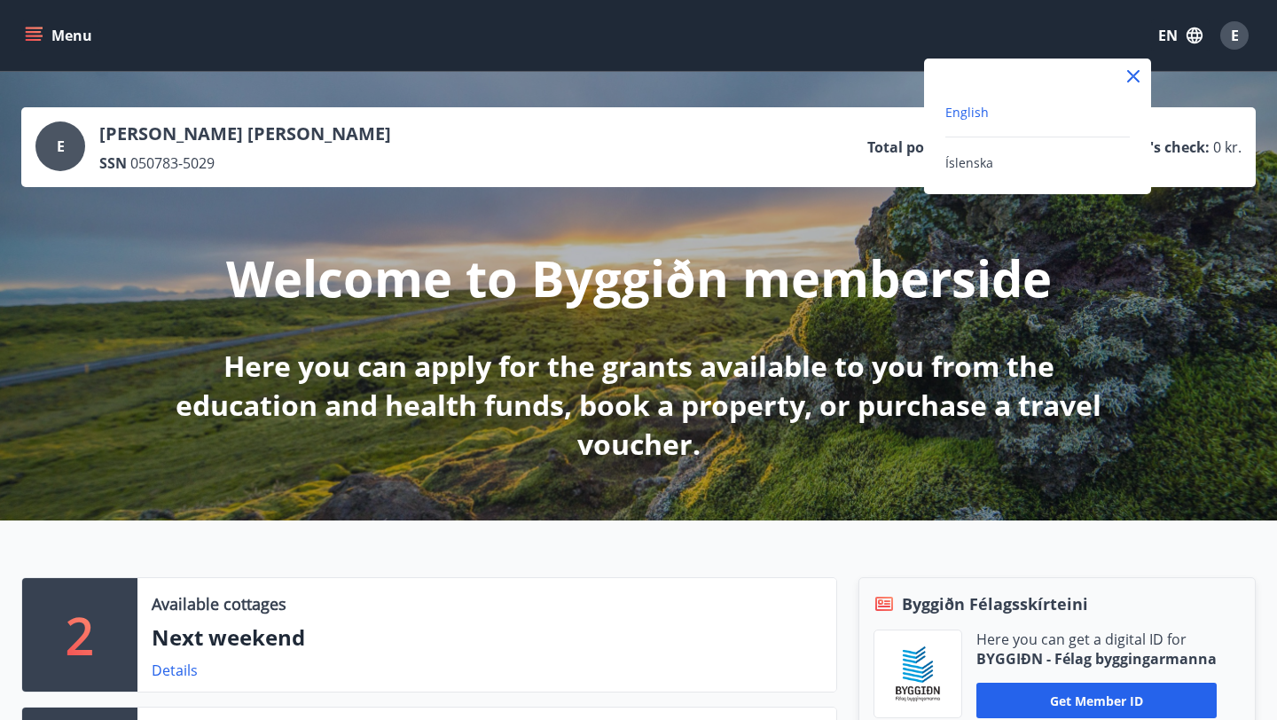
click at [996, 164] on div "Íslenska" at bounding box center [1037, 162] width 184 height 21
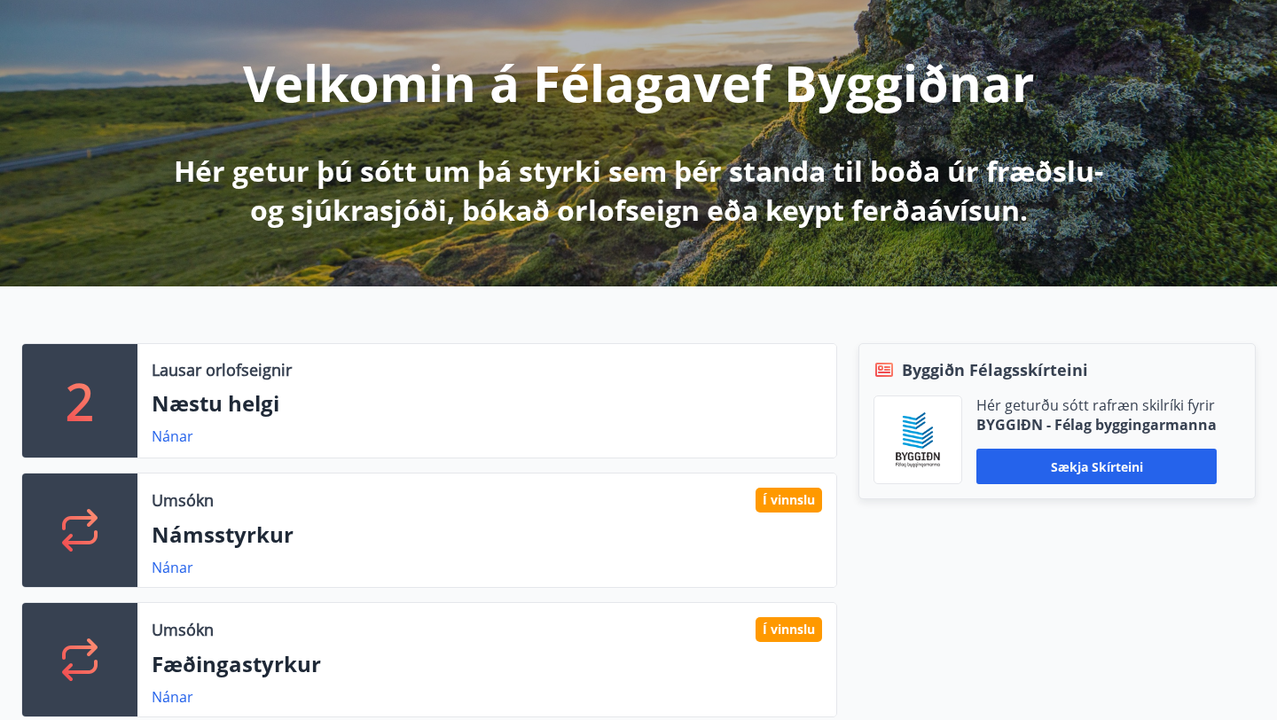
scroll to position [205, 0]
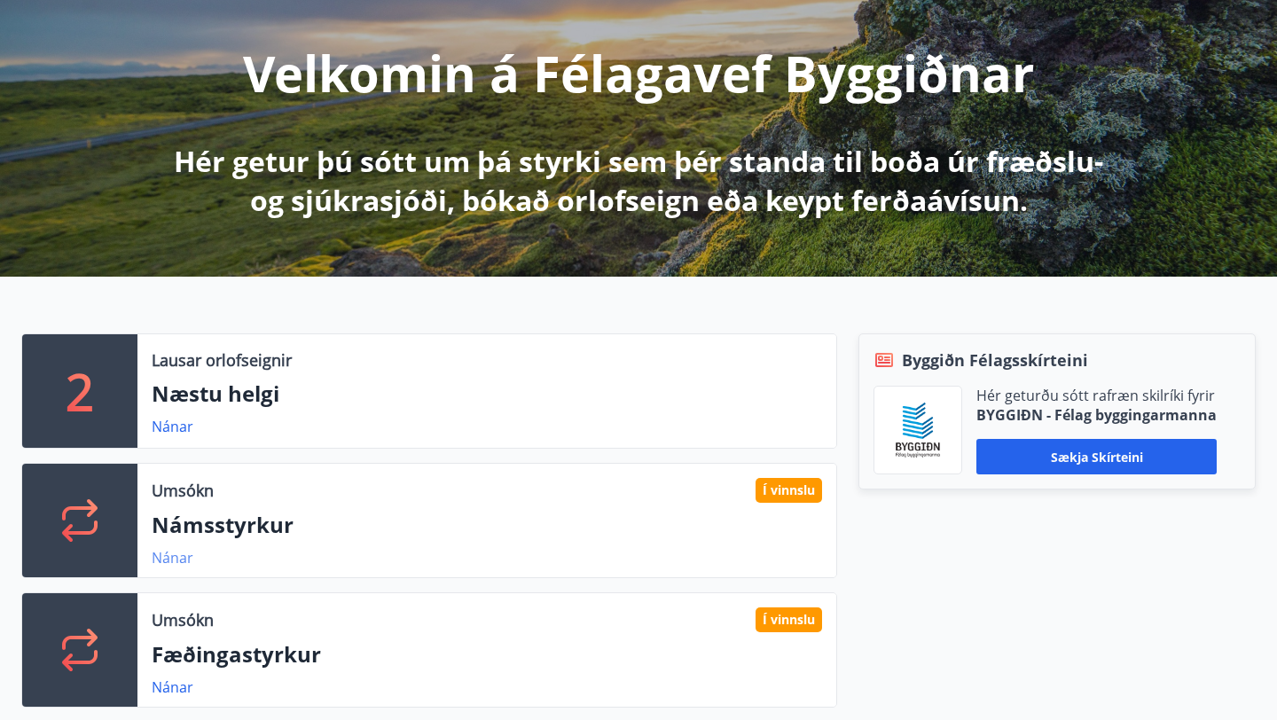
click at [167, 562] on link "Nánar" at bounding box center [173, 558] width 42 height 20
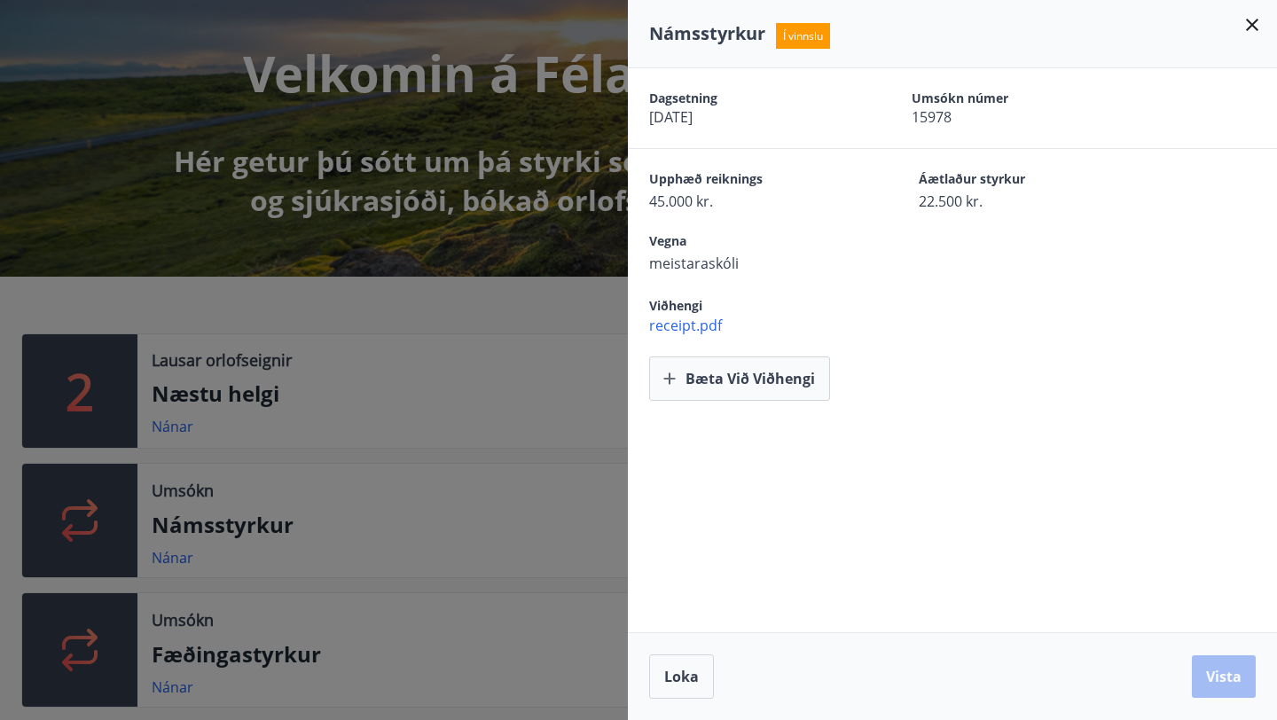
click at [192, 630] on div at bounding box center [638, 360] width 1277 height 720
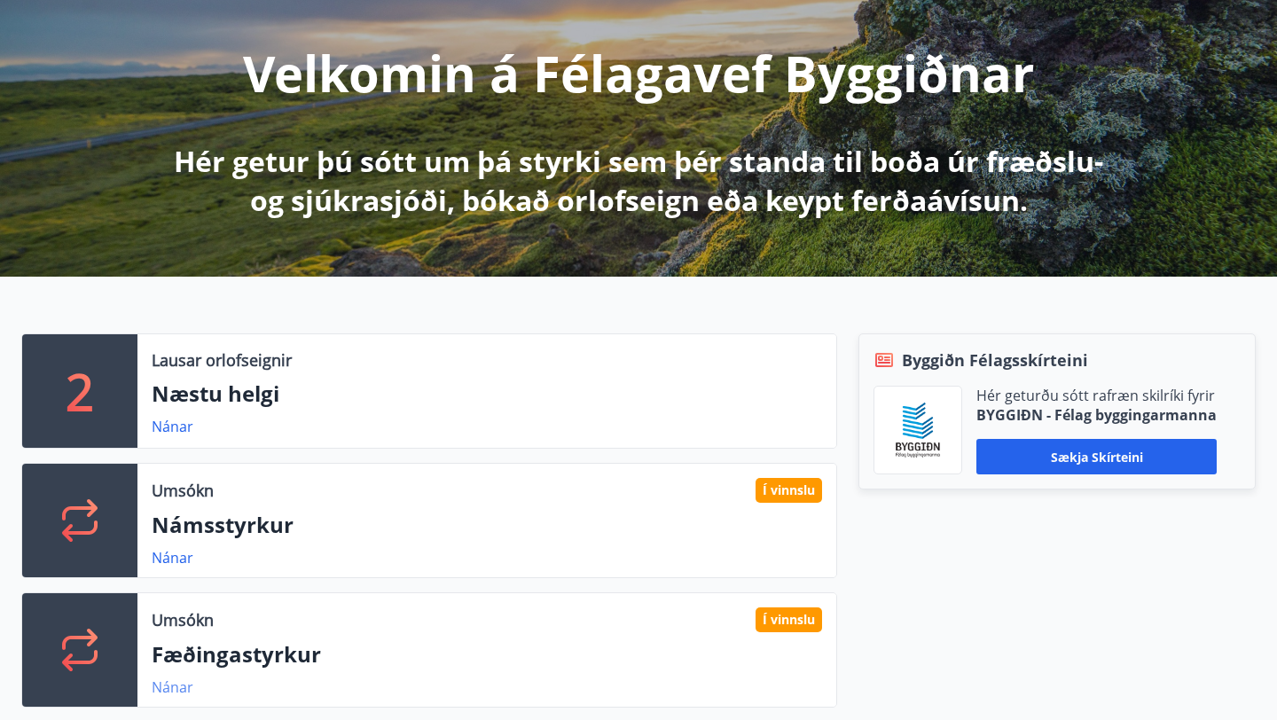
click at [180, 689] on link "Nánar" at bounding box center [173, 688] width 42 height 20
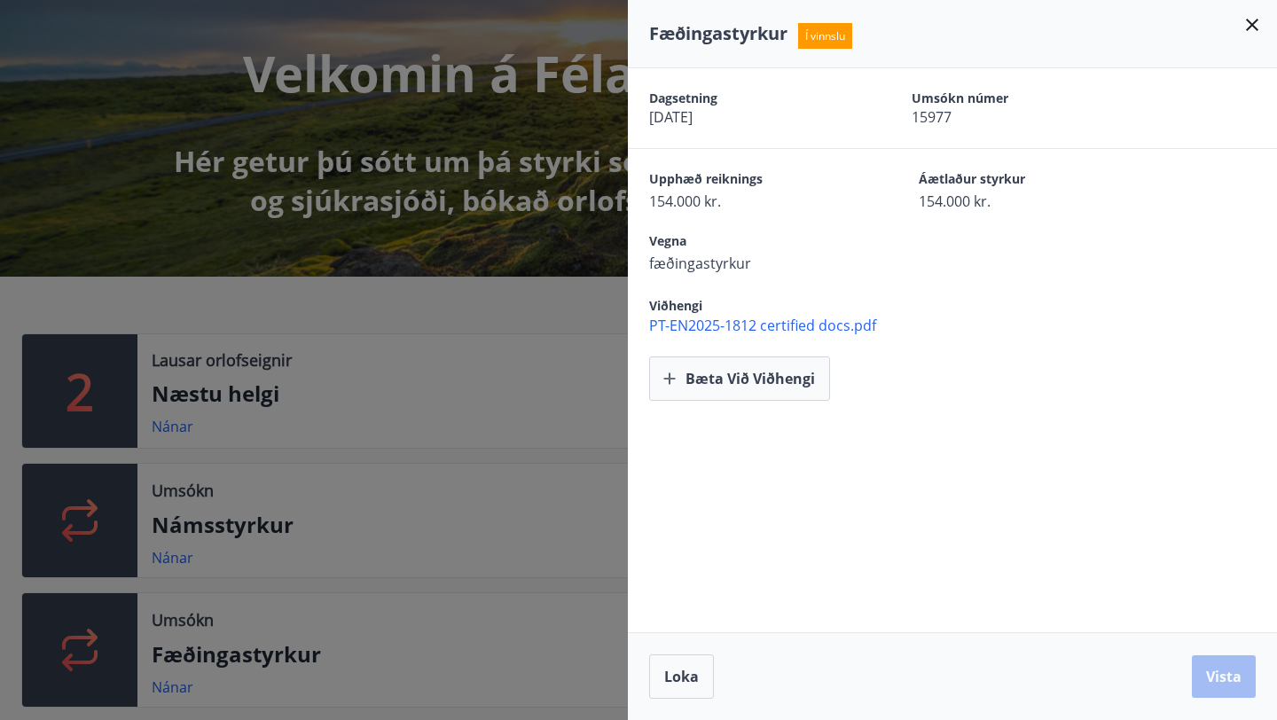
click at [1252, 28] on icon at bounding box center [1252, 24] width 21 height 21
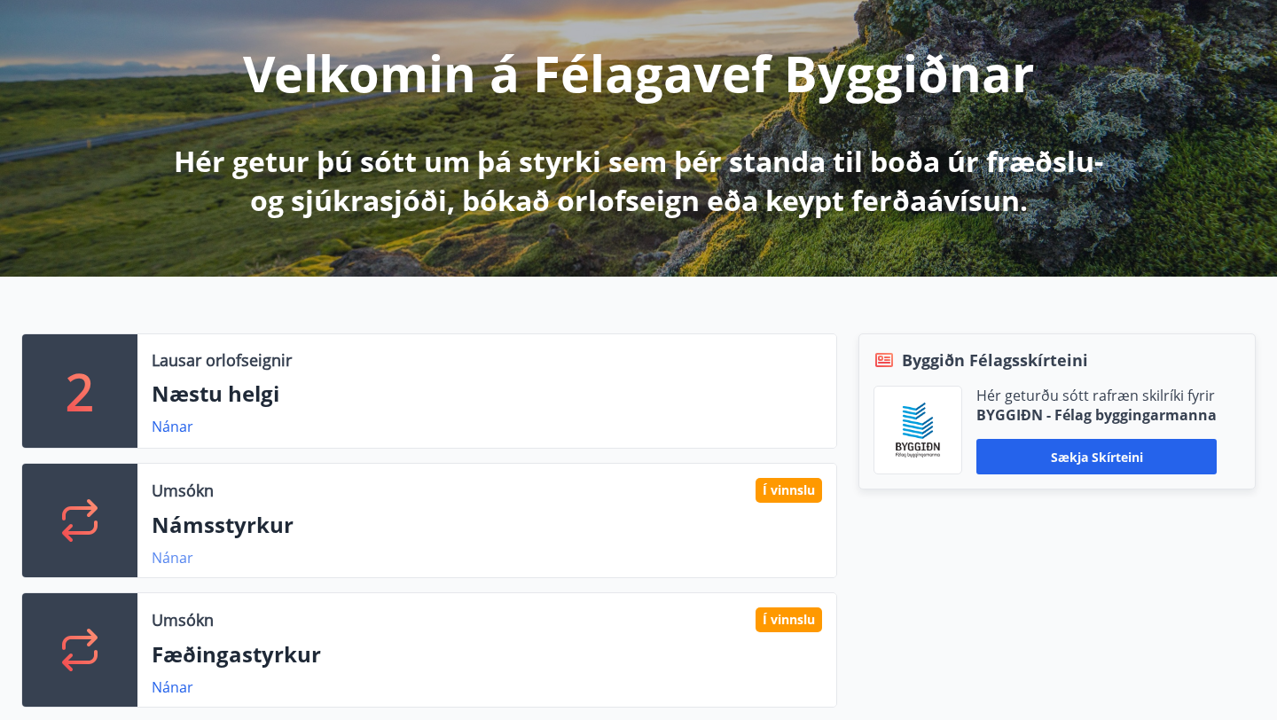
click at [172, 553] on link "Nánar" at bounding box center [173, 558] width 42 height 20
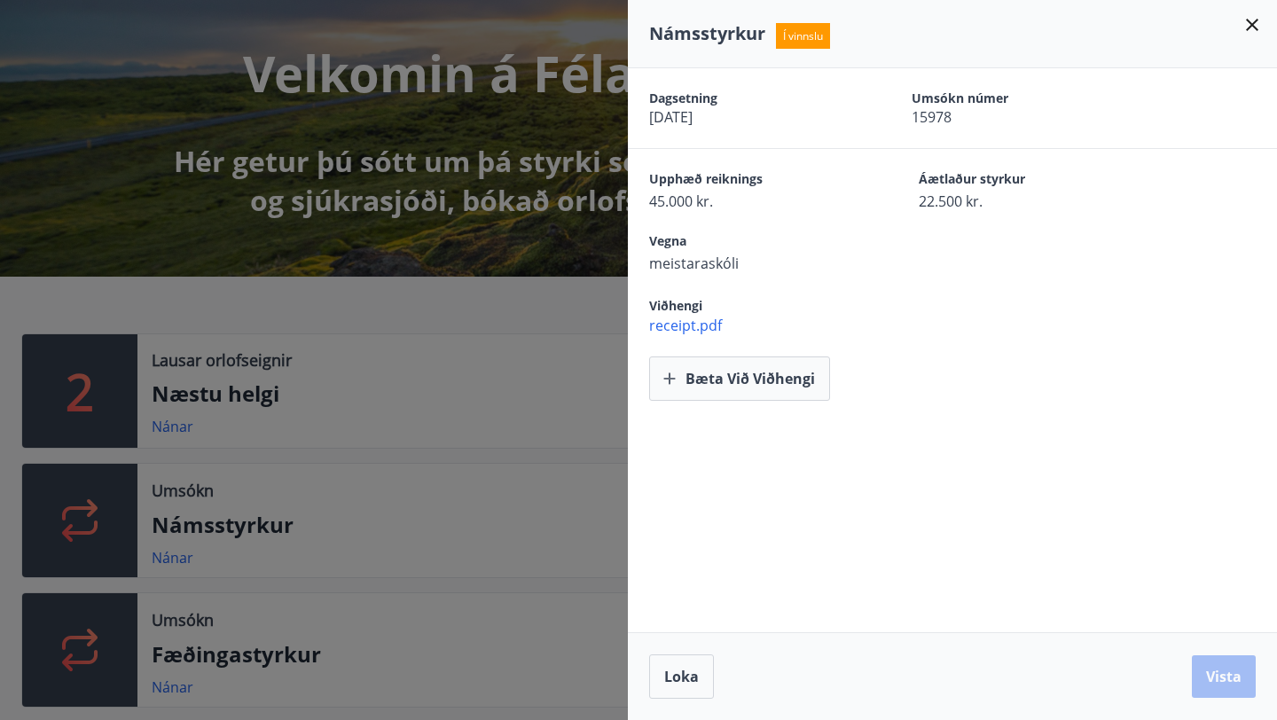
click at [1254, 24] on icon at bounding box center [1252, 24] width 21 height 21
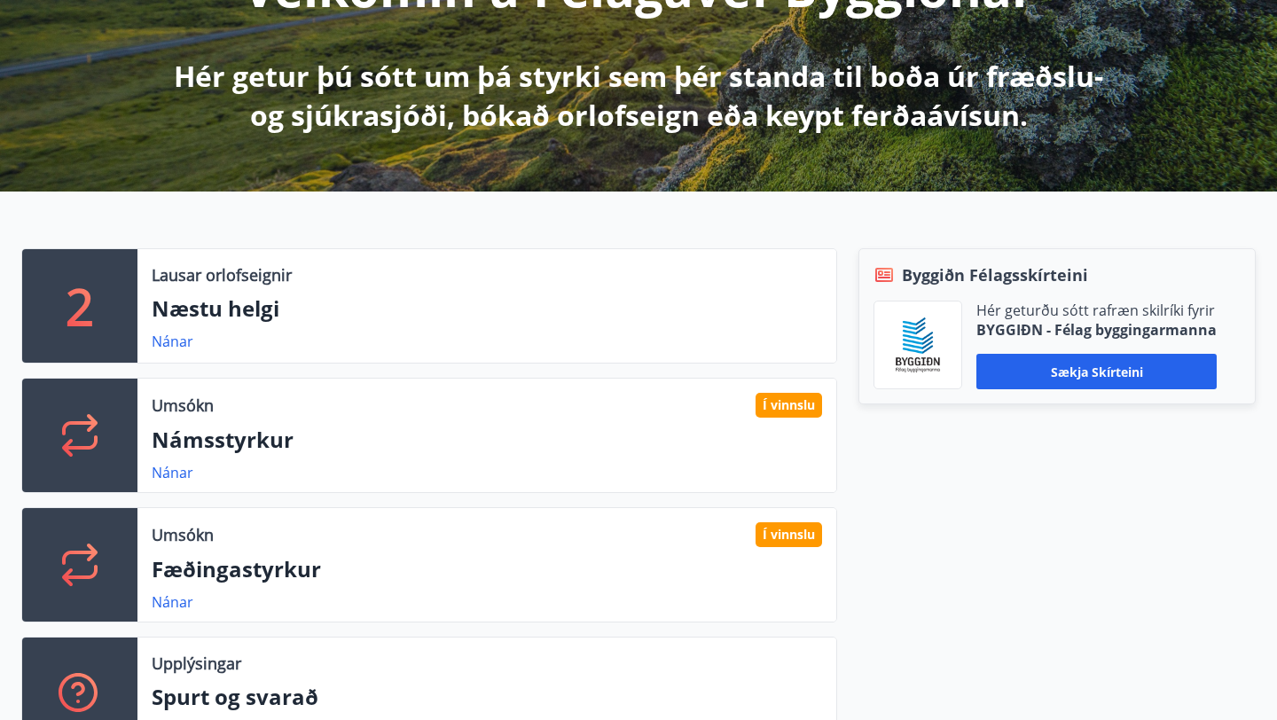
scroll to position [292, 0]
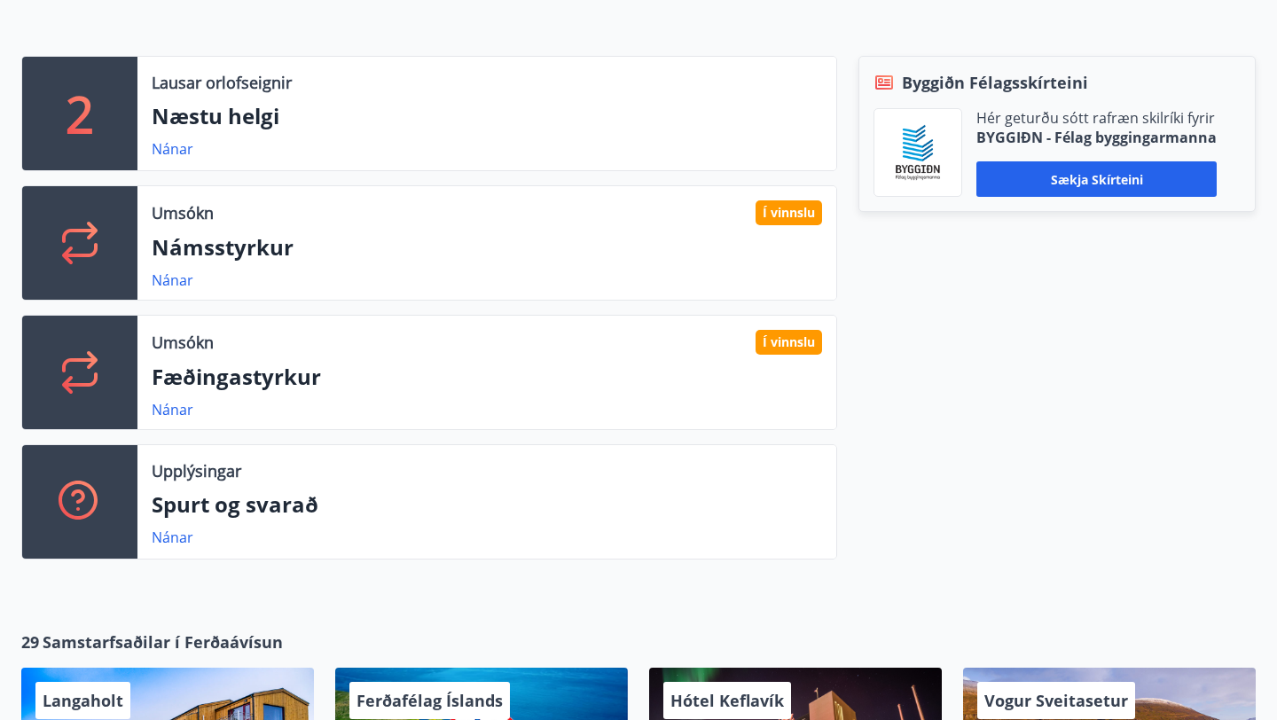
scroll to position [482, 0]
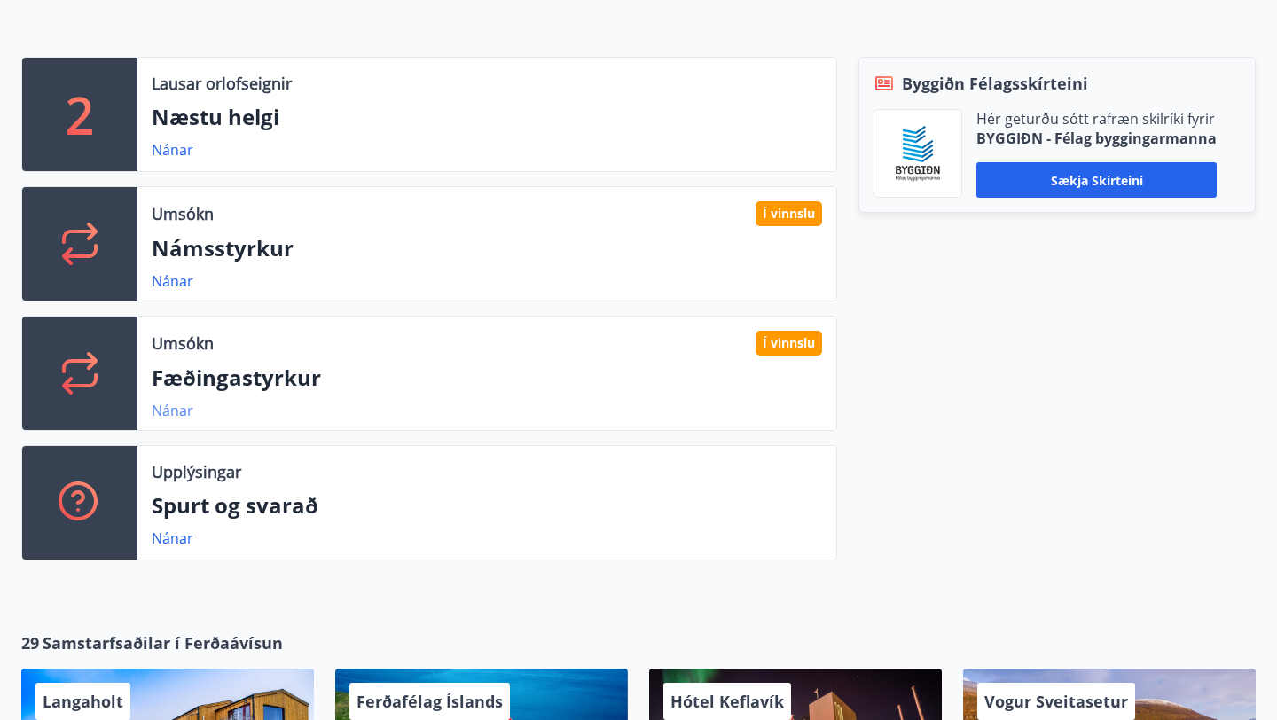
click at [180, 411] on link "Nánar" at bounding box center [173, 411] width 42 height 20
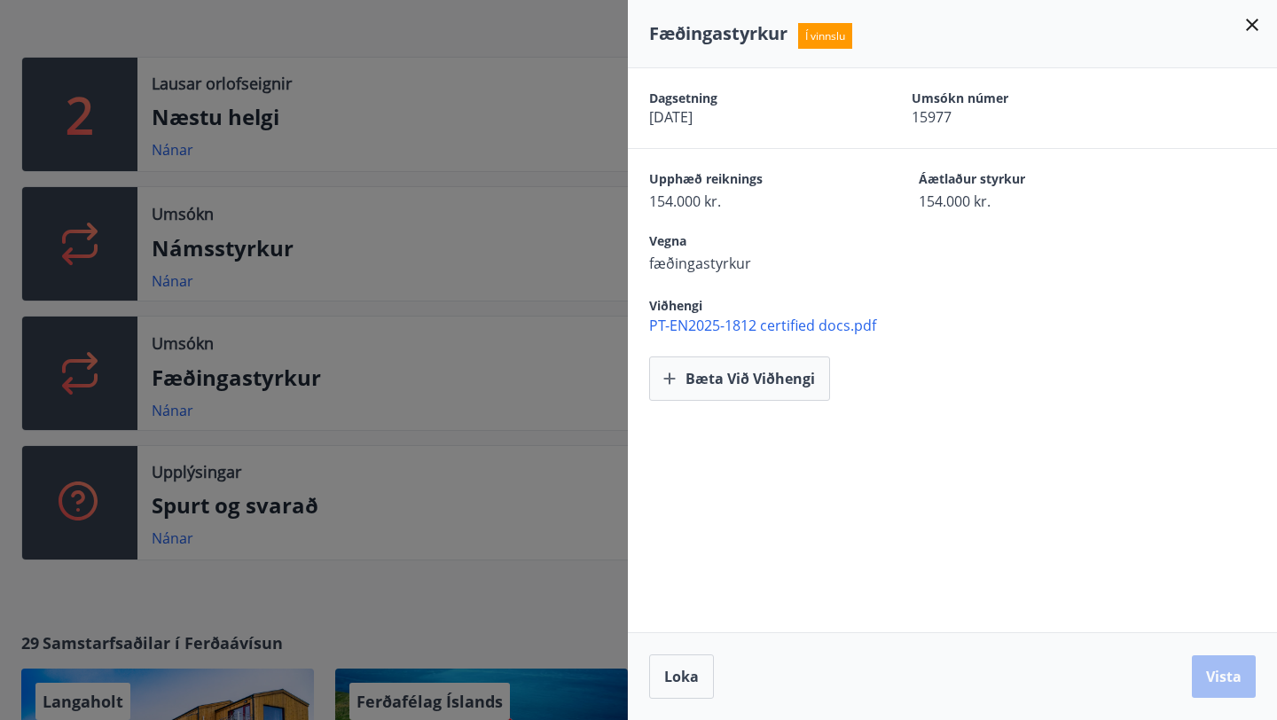
click at [733, 318] on span "PT-EN2025-1812 certified docs.pdf" at bounding box center [963, 326] width 628 height 20
click at [509, 231] on div at bounding box center [638, 360] width 1277 height 720
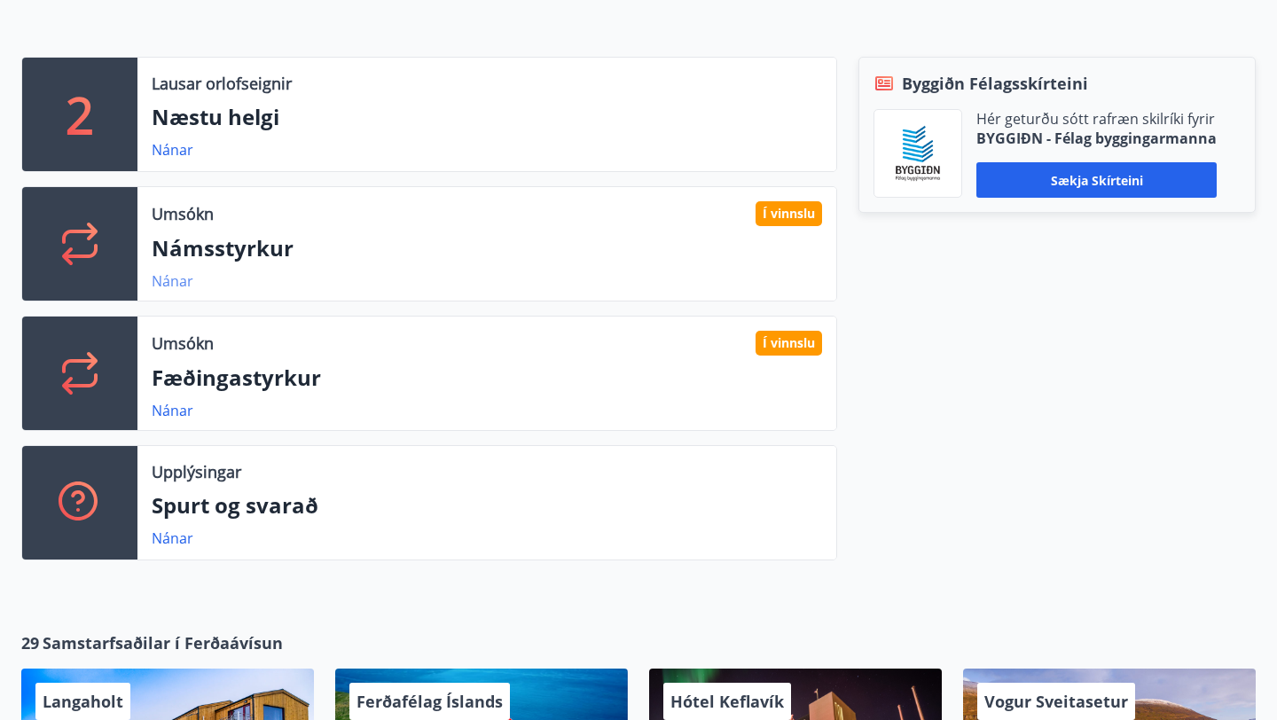
click at [169, 278] on link "Nánar" at bounding box center [173, 281] width 42 height 20
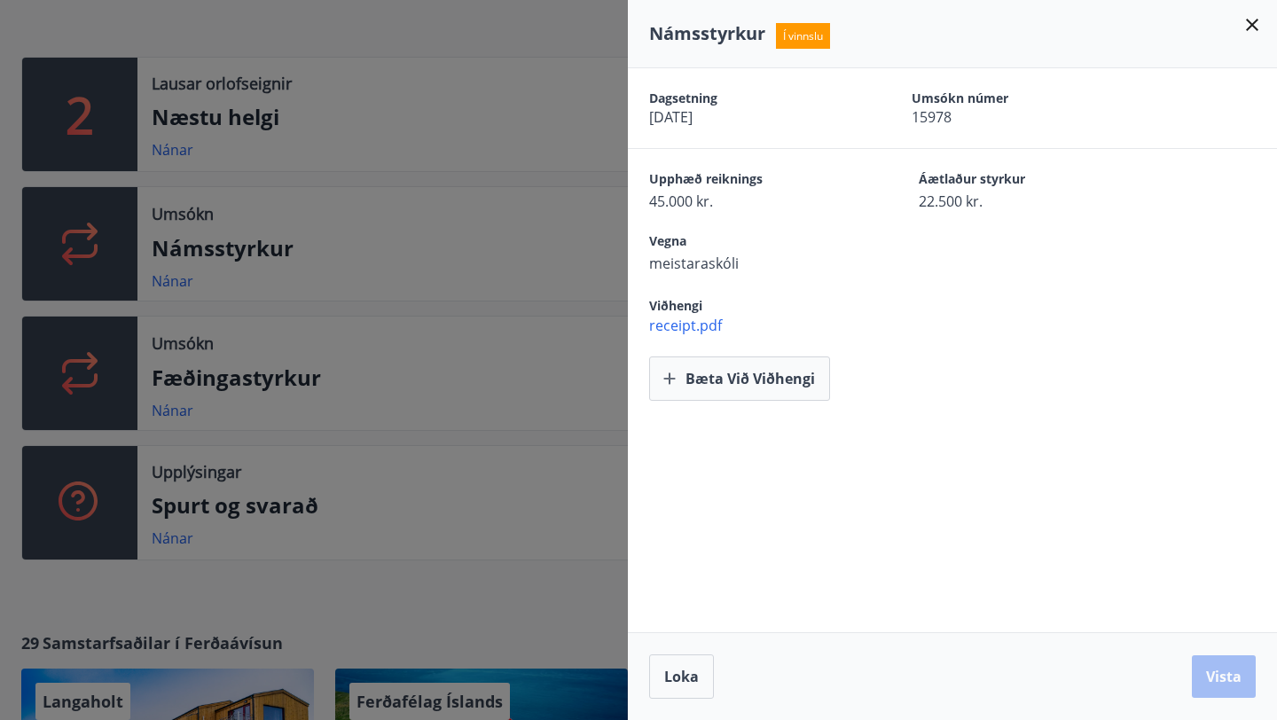
click at [96, 106] on div at bounding box center [638, 360] width 1277 height 720
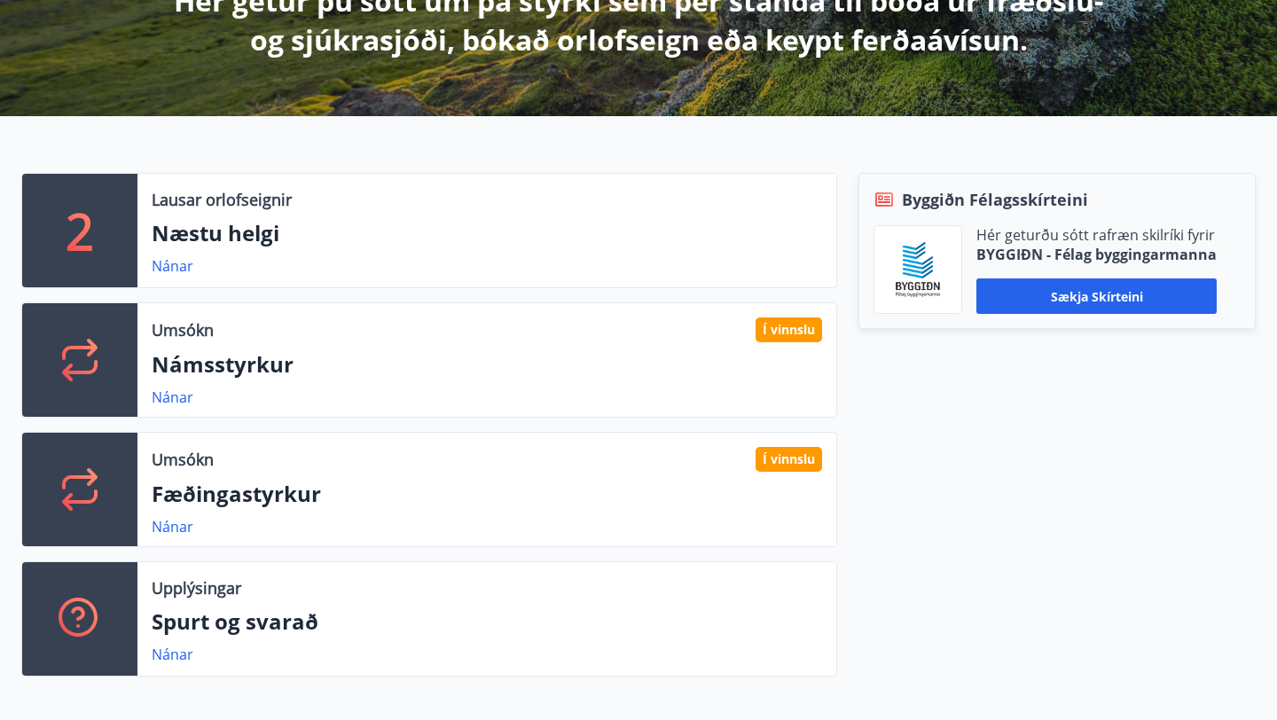
scroll to position [371, 0]
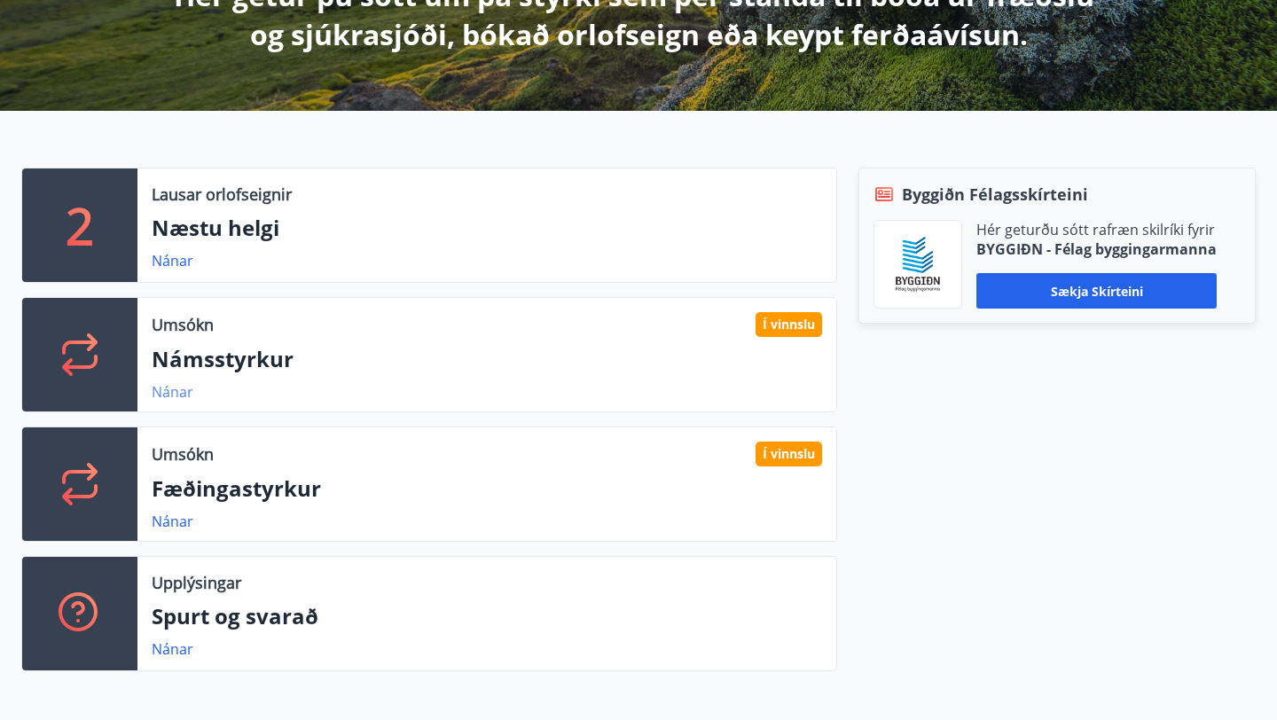
click at [173, 384] on link "Nánar" at bounding box center [173, 392] width 42 height 20
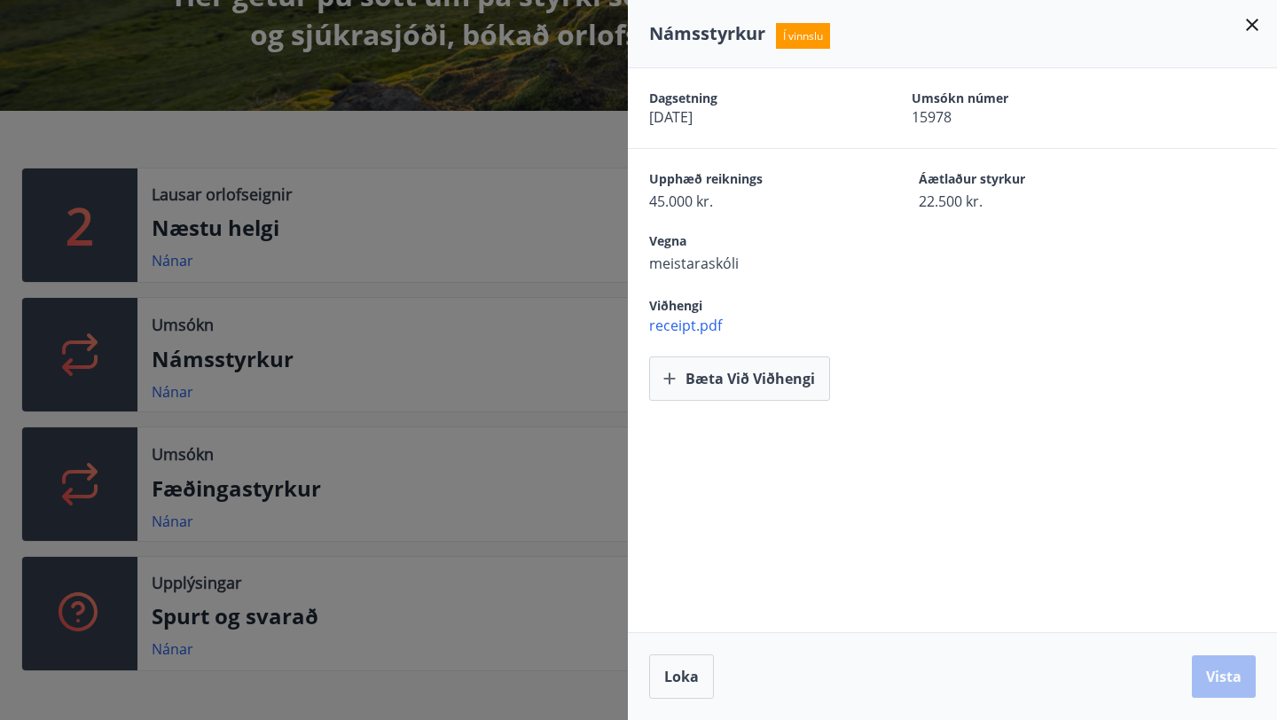
click at [191, 156] on div at bounding box center [638, 360] width 1277 height 720
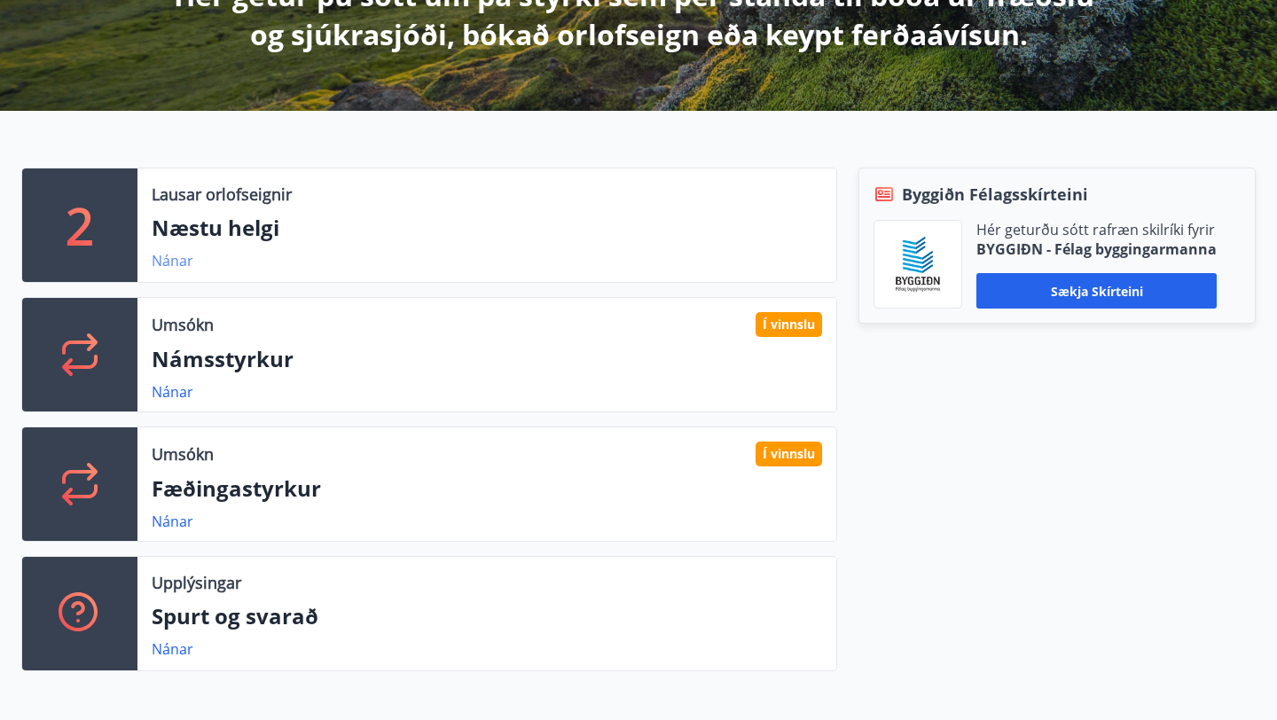
click at [171, 263] on link "Nánar" at bounding box center [173, 261] width 42 height 20
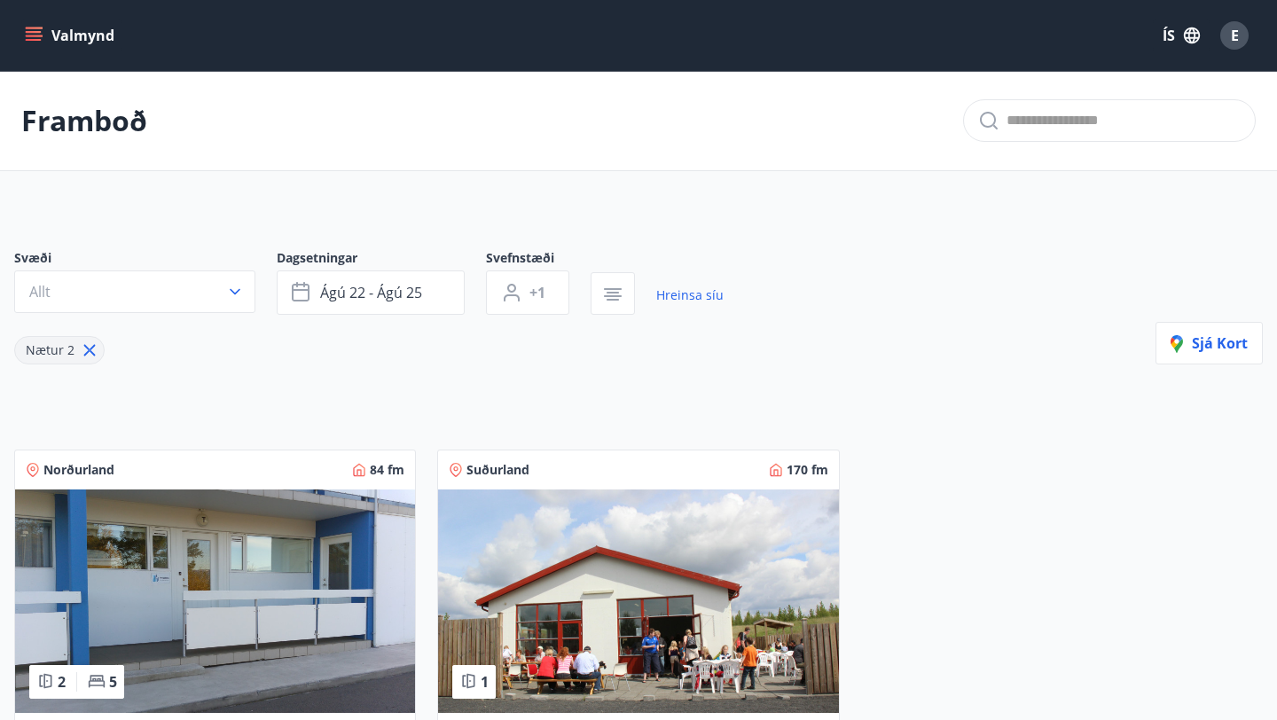
click at [35, 28] on icon "menu" at bounding box center [36, 28] width 20 height 2
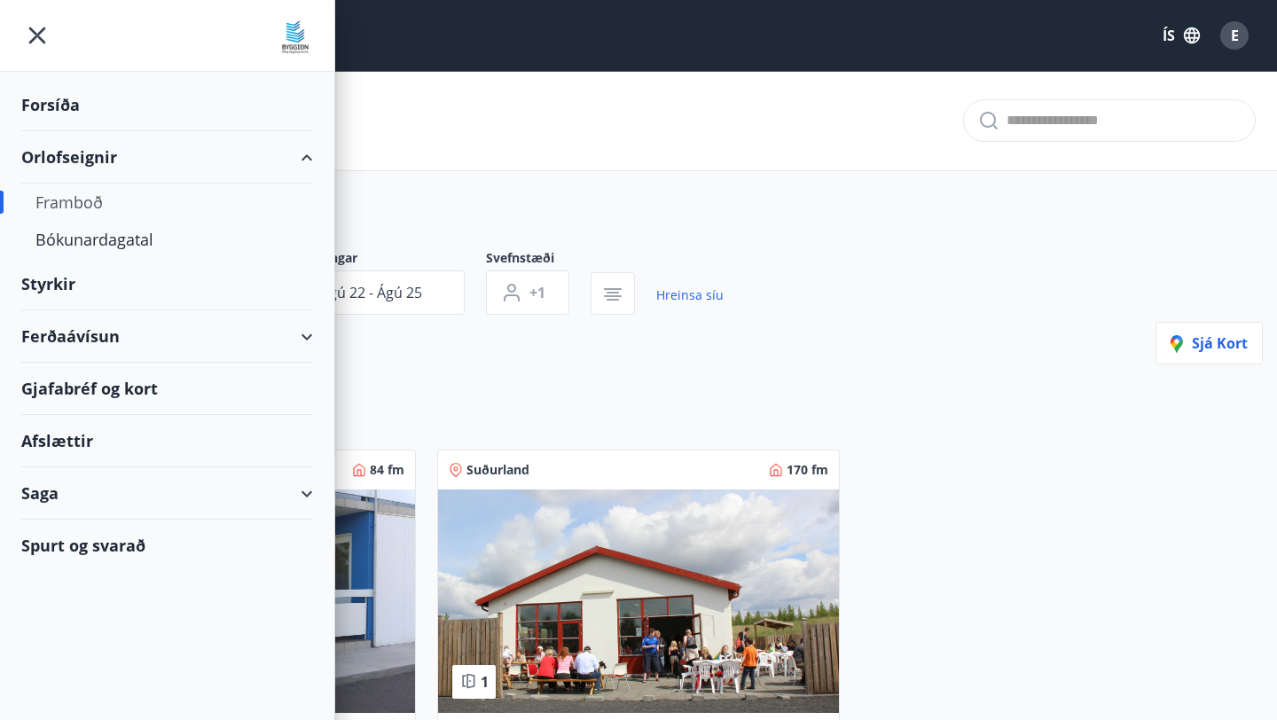
click at [63, 341] on div "Ferðaávísun" at bounding box center [167, 336] width 292 height 52
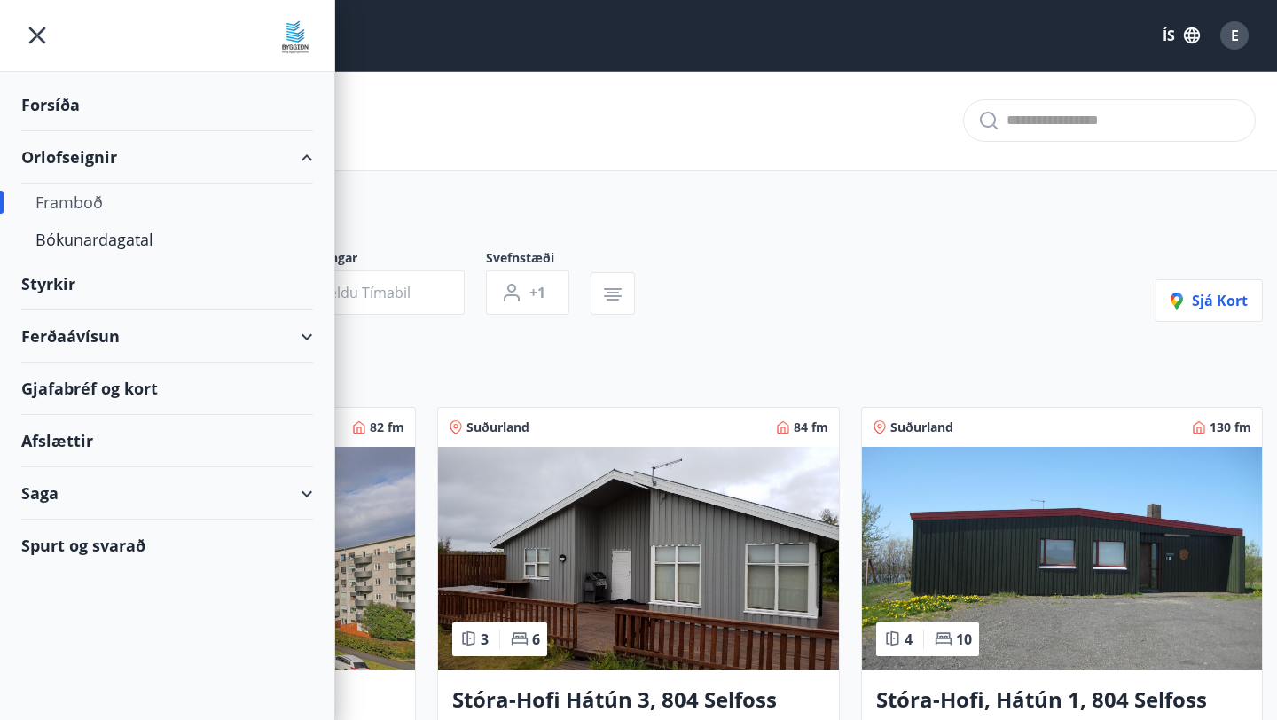
type input "*"
click at [63, 341] on div "Ferðaávísun" at bounding box center [167, 336] width 292 height 52
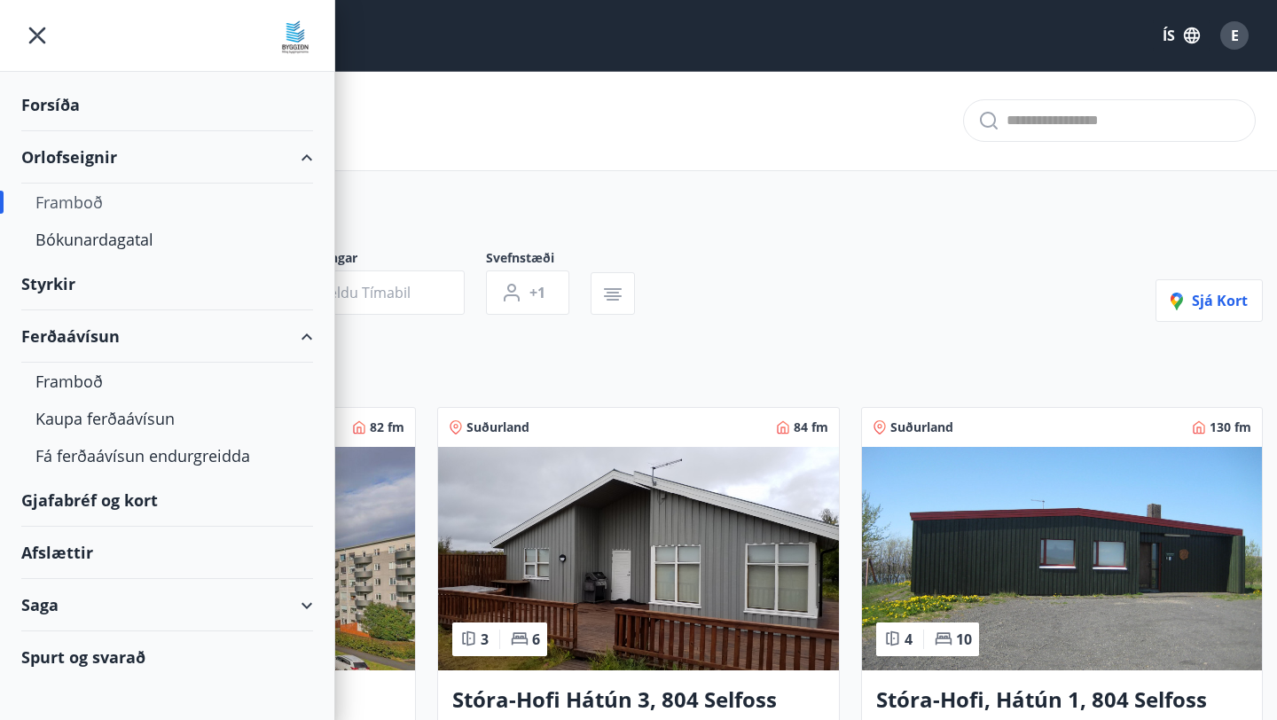
click at [27, 23] on icon "menu" at bounding box center [37, 36] width 32 height 32
